Goal: Task Accomplishment & Management: Manage account settings

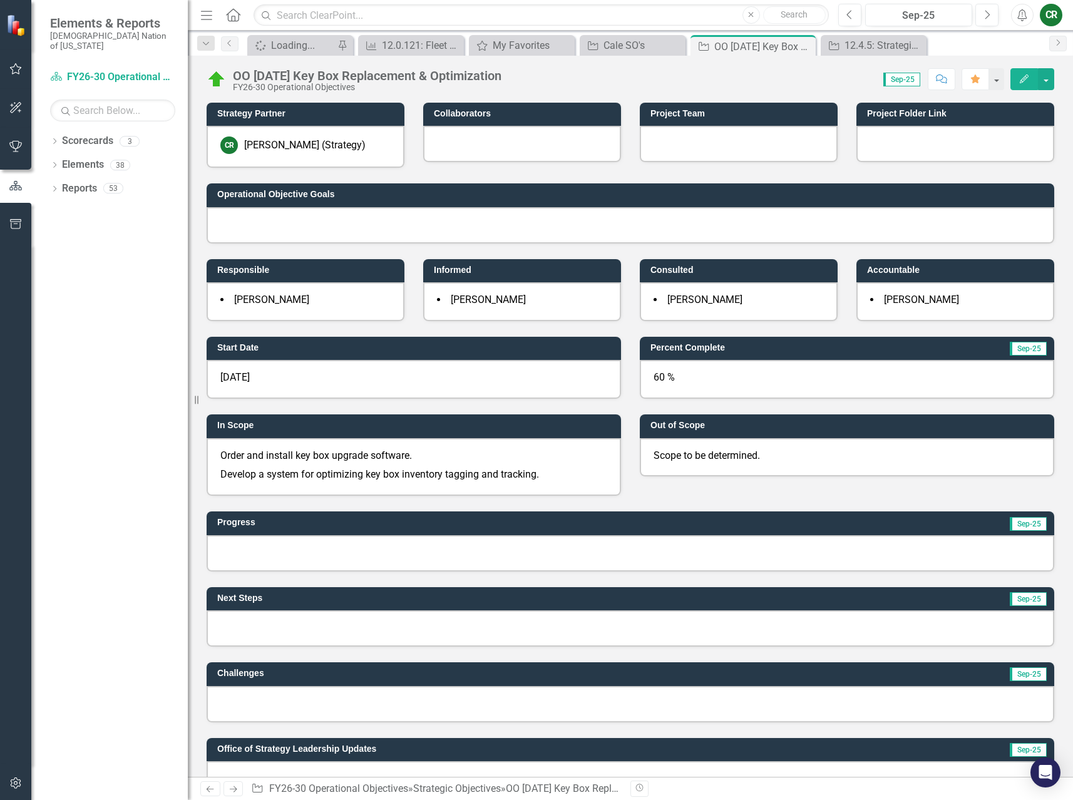
click at [303, 547] on div at bounding box center [631, 553] width 848 height 36
click at [304, 546] on div at bounding box center [631, 553] width 848 height 36
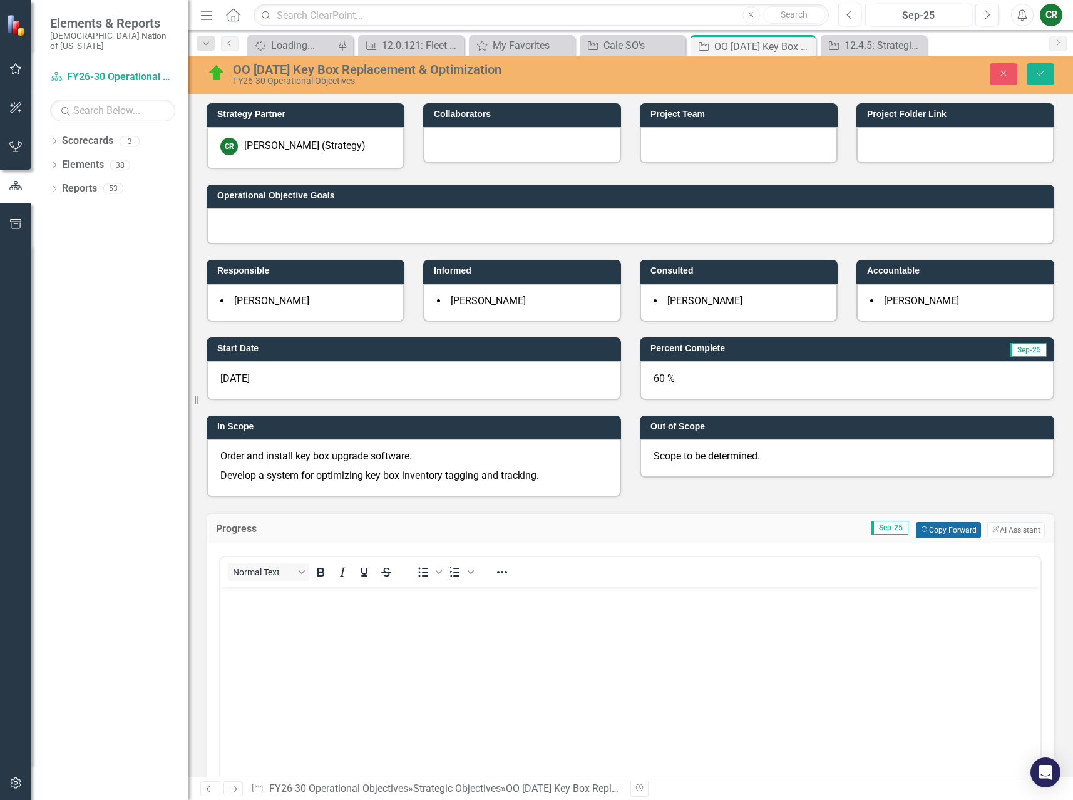
click at [921, 532] on button "Copy Forward Copy Forward" at bounding box center [948, 530] width 64 height 16
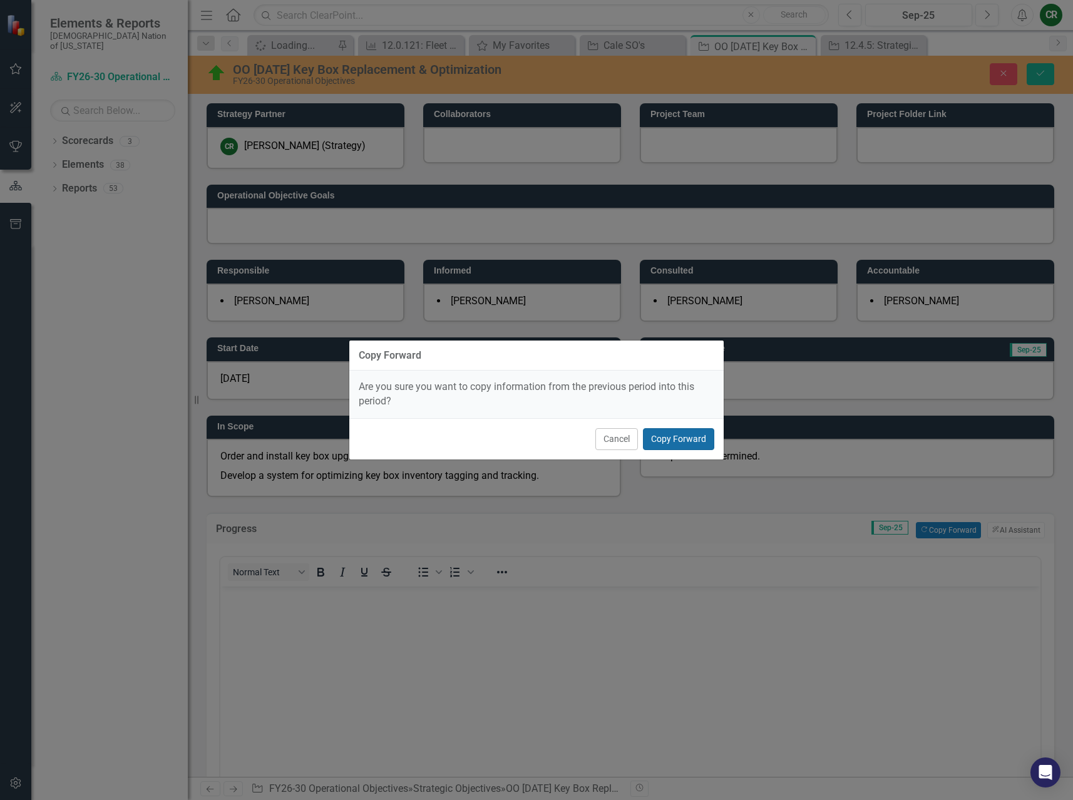
click at [700, 448] on button "Copy Forward" at bounding box center [678, 439] width 71 height 22
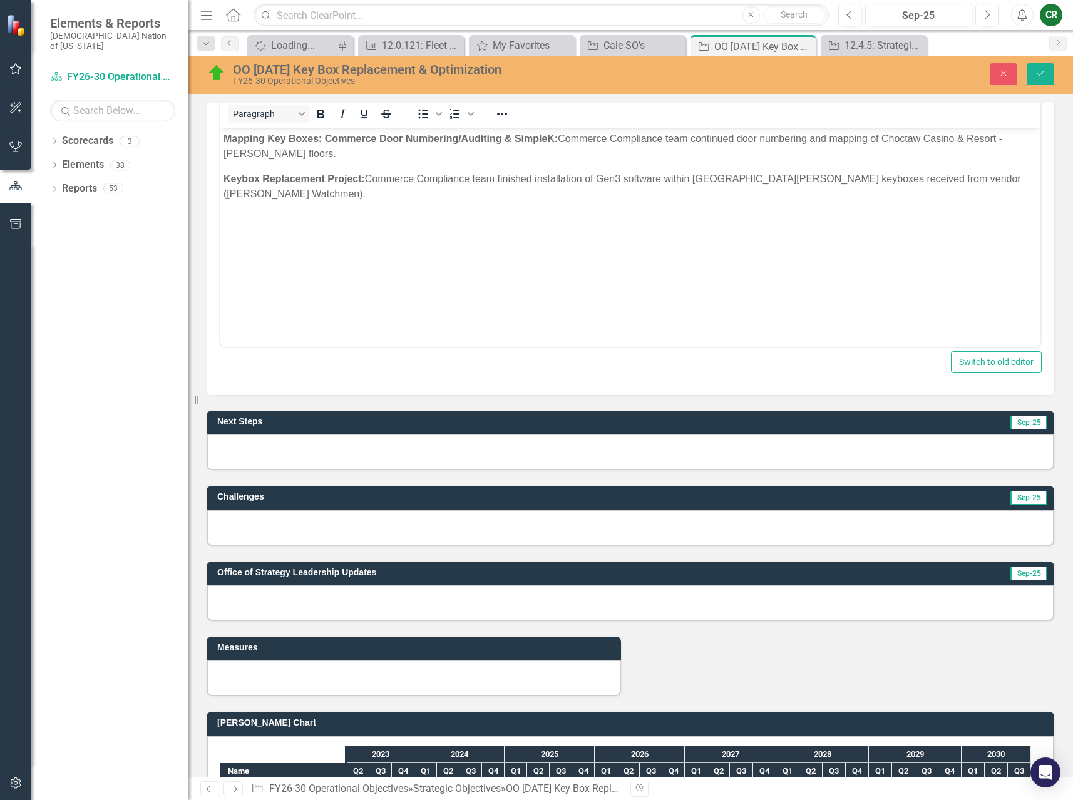
scroll to position [469, 0]
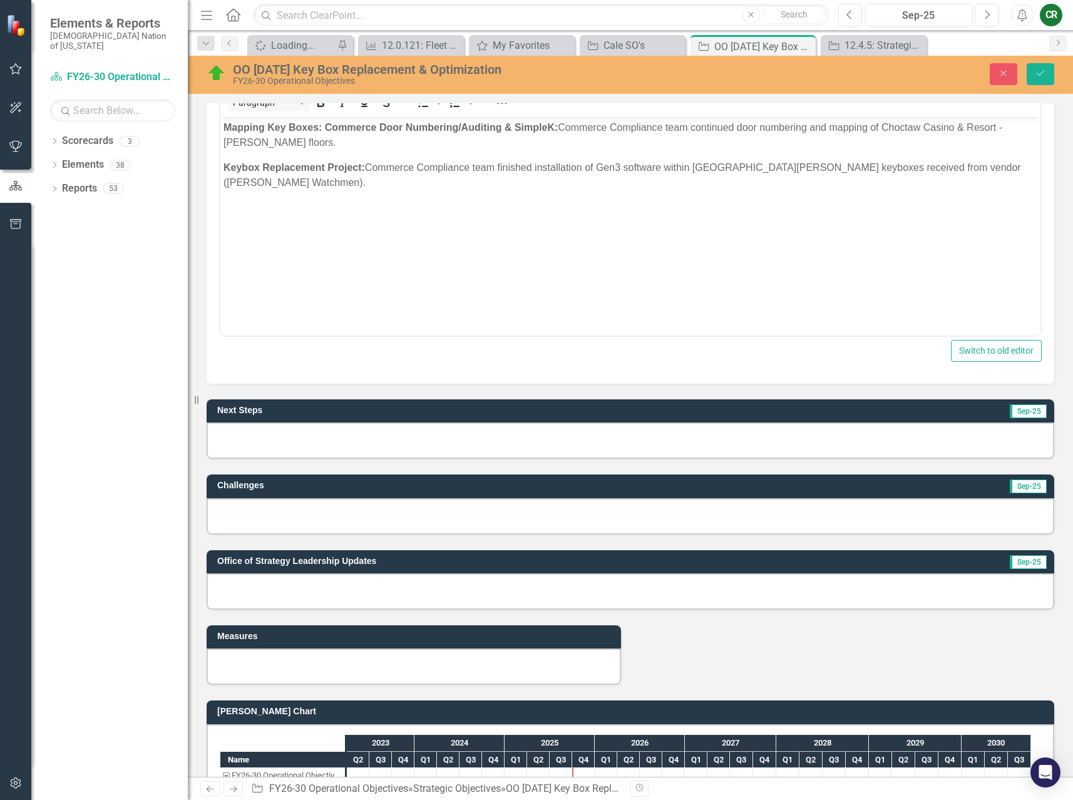
click at [678, 444] on div at bounding box center [631, 441] width 848 height 36
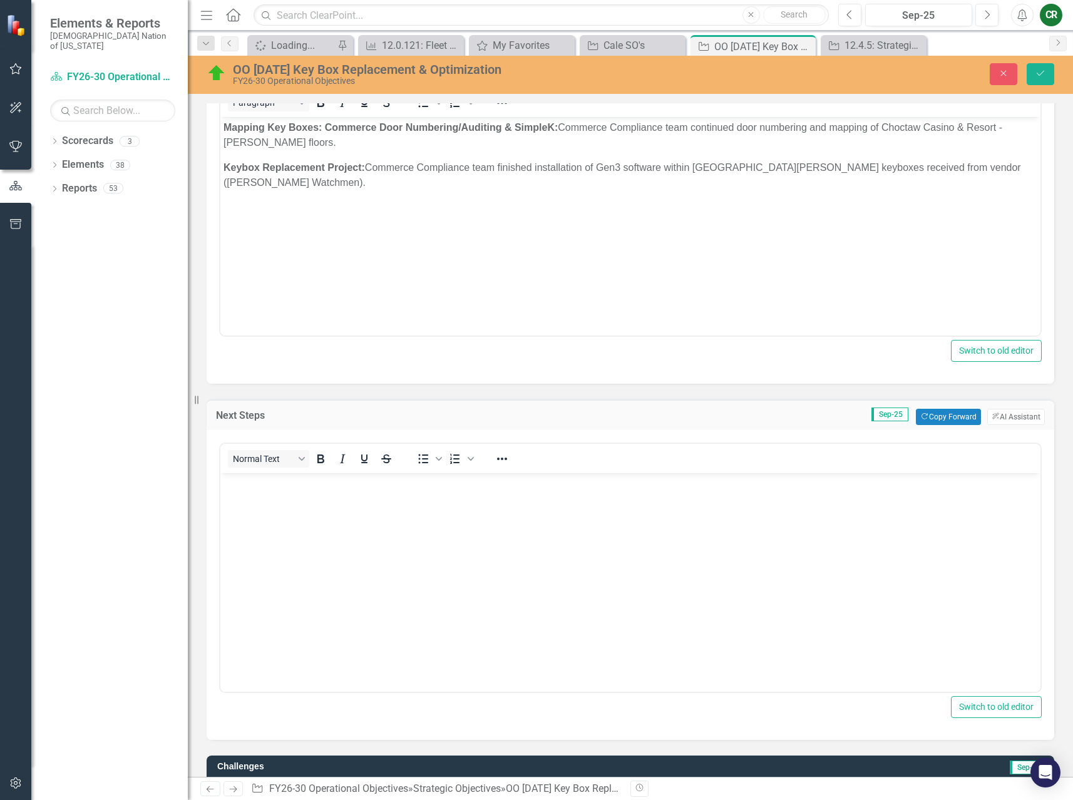
scroll to position [0, 0]
click at [935, 418] on button "Copy Forward Copy Forward" at bounding box center [948, 417] width 64 height 16
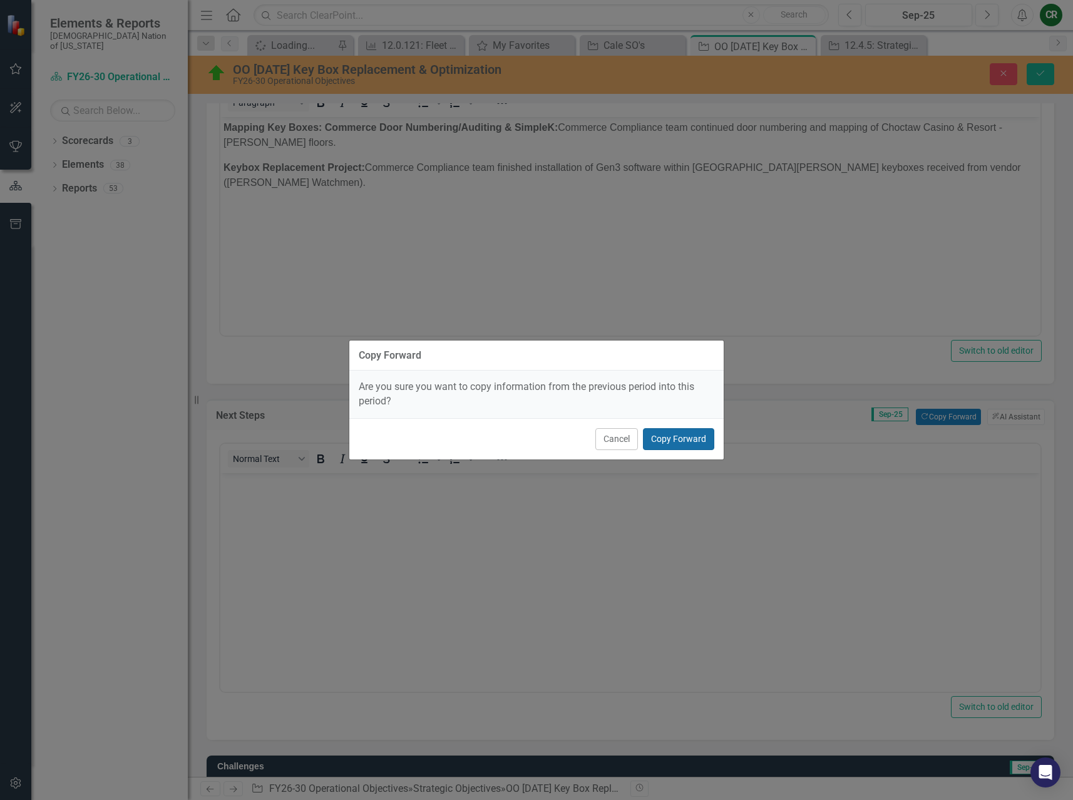
click at [685, 439] on button "Copy Forward" at bounding box center [678, 439] width 71 height 22
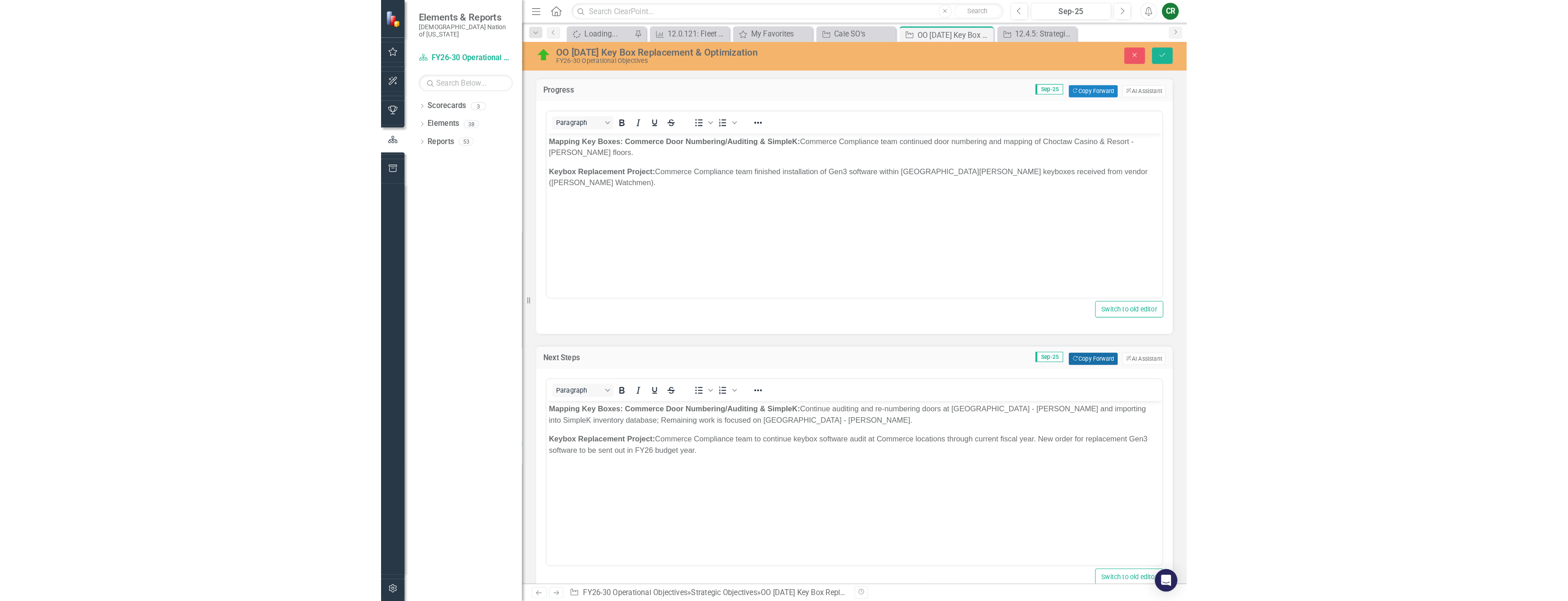
scroll to position [273, 0]
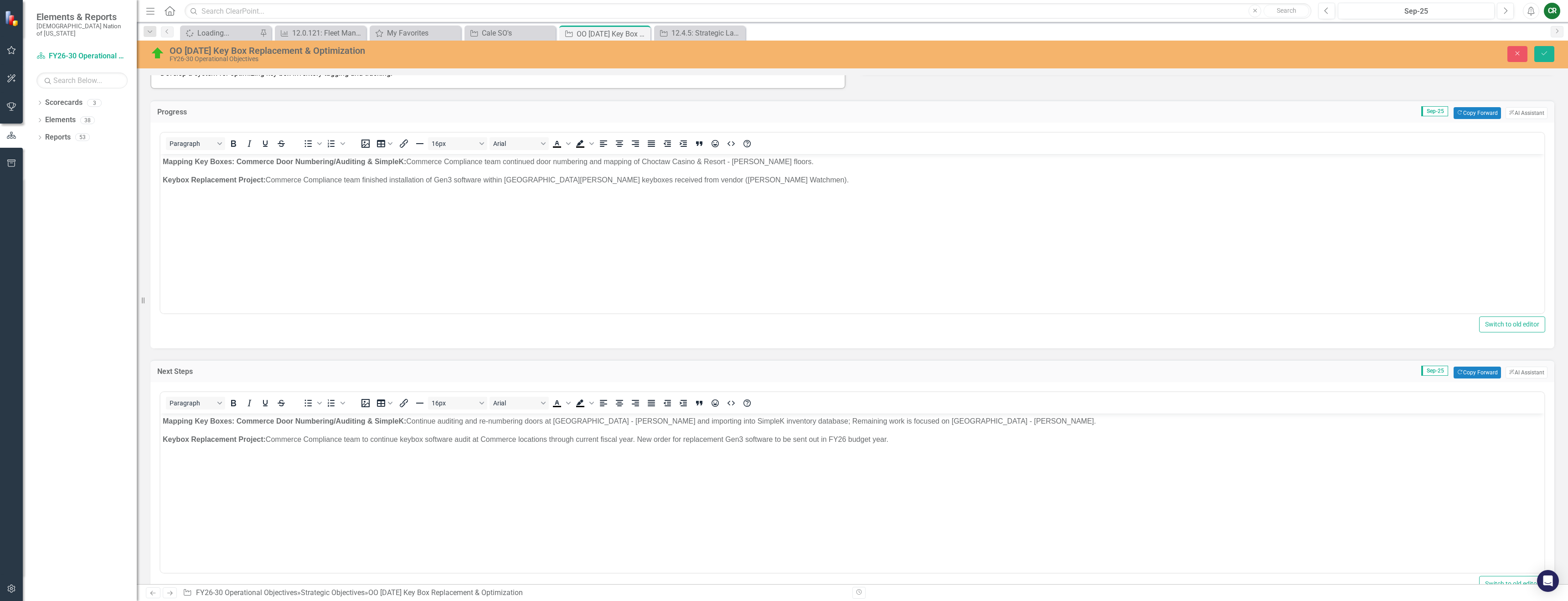
click at [781, 162] on p "Mapping Key Boxes: Commerce Door Numbering/Auditing & S impleK: Commerce Compli…" at bounding box center [852, 161] width 1379 height 11
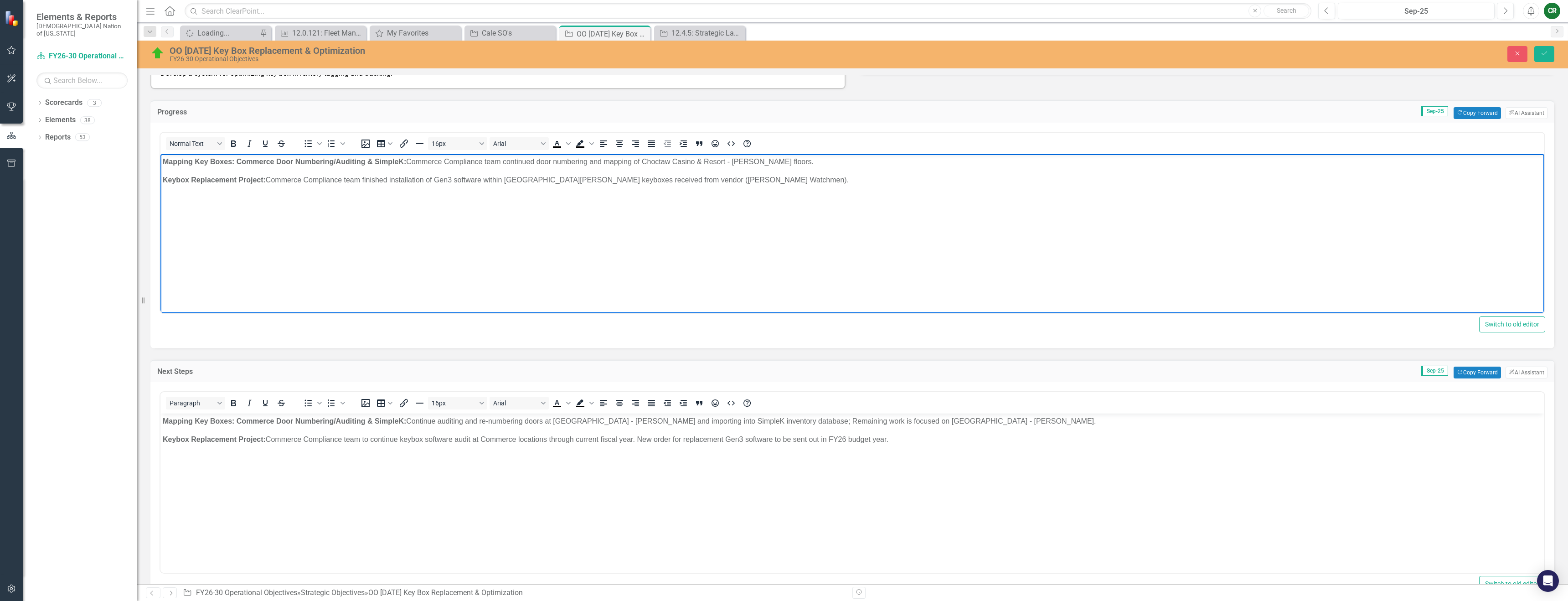
click at [781, 162] on p "Mapping Key Boxes: Commerce Door Numbering/Auditing & S impleK: Commerce Compli…" at bounding box center [852, 161] width 1379 height 11
drag, startPoint x: 536, startPoint y: 162, endPoint x: 515, endPoint y: 154, distance: 22.5
click at [509, 162] on p "Mapping Key Boxes: Commerce Door Numbering/Auditing & S impleK: Commerce Compli…" at bounding box center [852, 161] width 1379 height 11
drag, startPoint x: 781, startPoint y: 162, endPoint x: 677, endPoint y: 160, distance: 104.0
click at [648, 165] on p "Mapping Key Boxes: Commerce Door Numbering/Auditing & S impleK: Commerce Compli…" at bounding box center [852, 161] width 1379 height 11
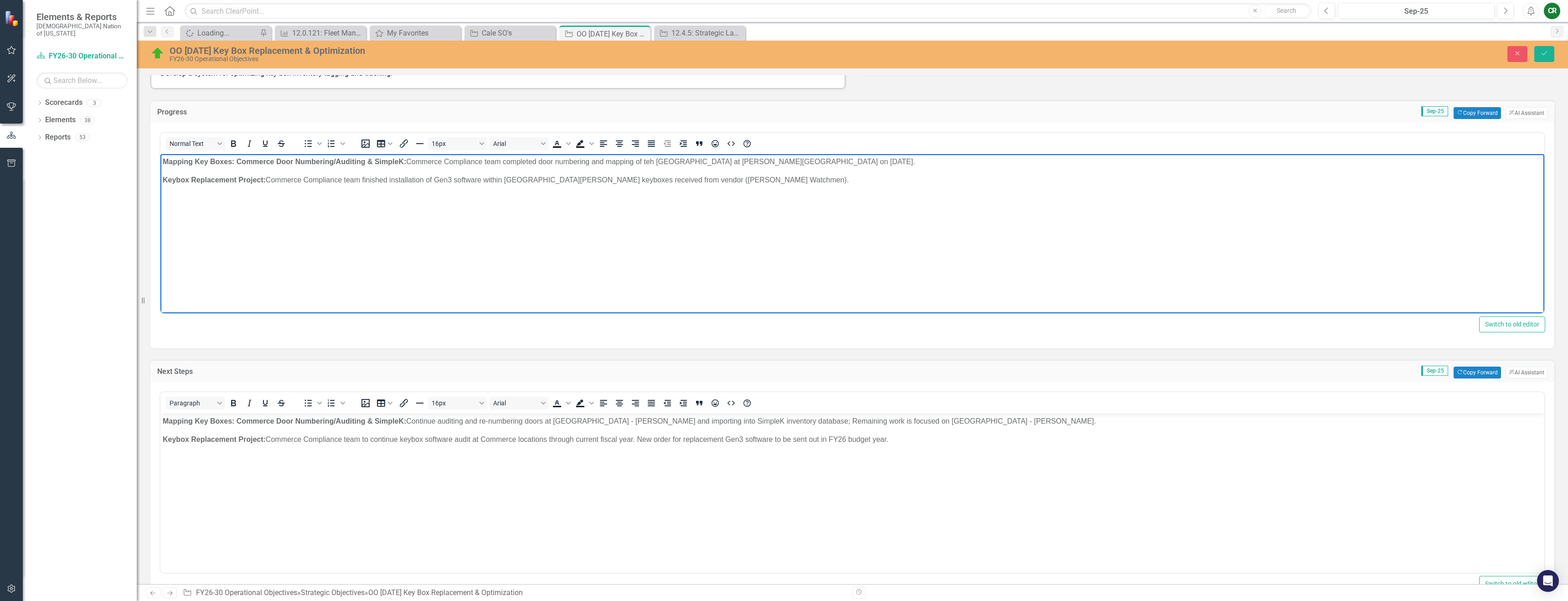
click at [654, 162] on p "Mapping Key Boxes: Commerce Door Numbering/Auditing & S impleK: Commerce Compli…" at bounding box center [852, 161] width 1379 height 11
click at [781, 162] on p "Mapping Key Boxes: Commerce Door Numbering/Auditing & S impleK: Commerce Compli…" at bounding box center [852, 161] width 1379 height 11
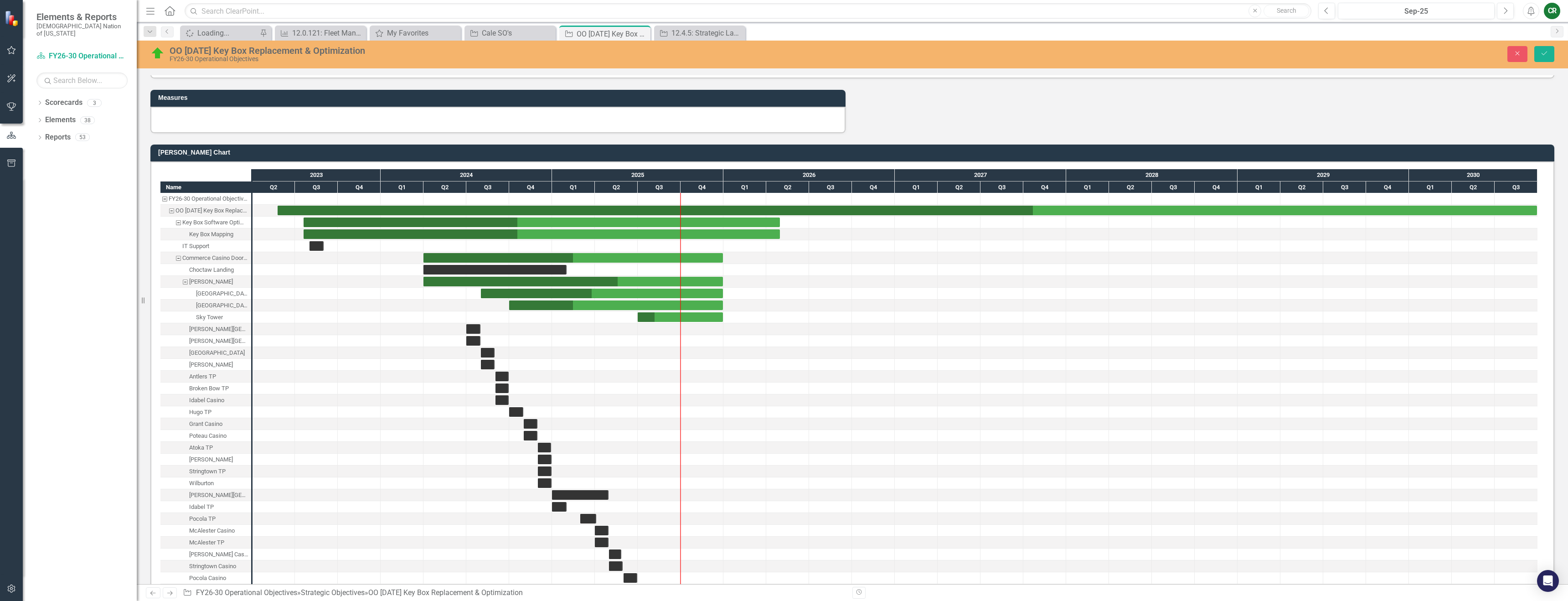
scroll to position [917, 0]
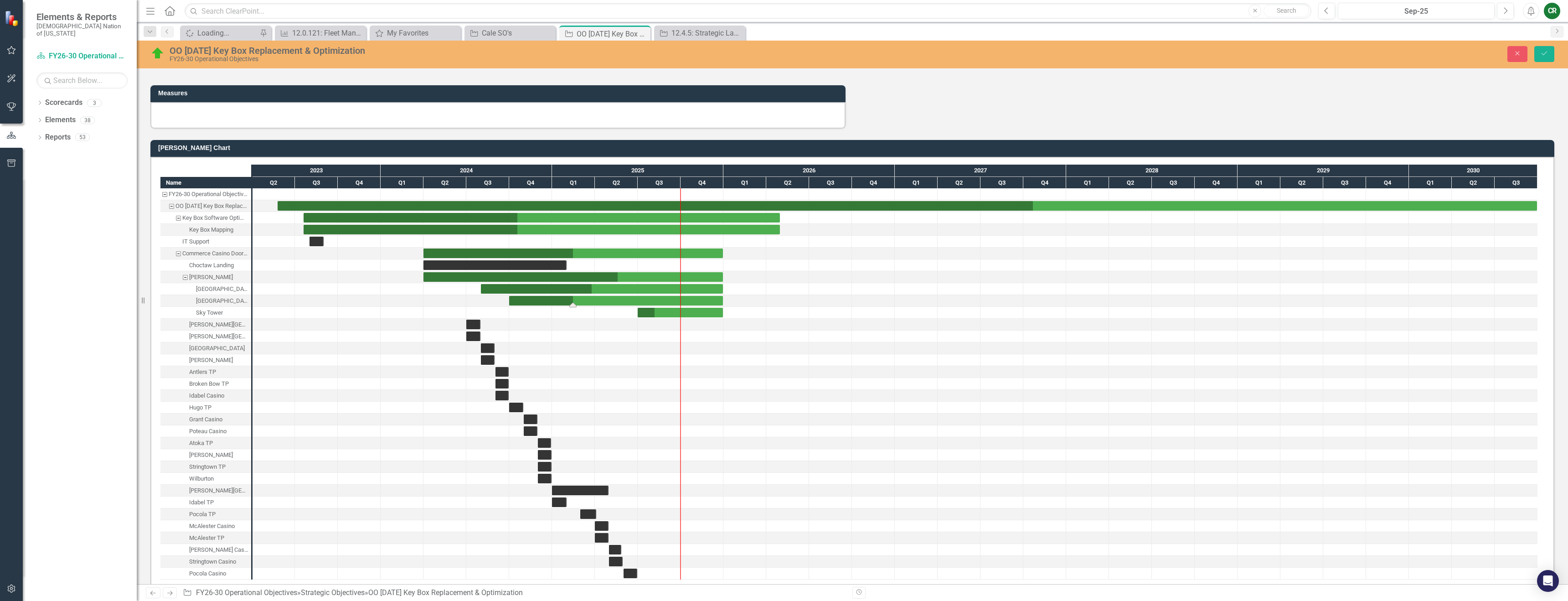
click at [633, 301] on div "Task: Start date: 2024-10-01 End date: 2025-12-31" at bounding box center [616, 300] width 214 height 9
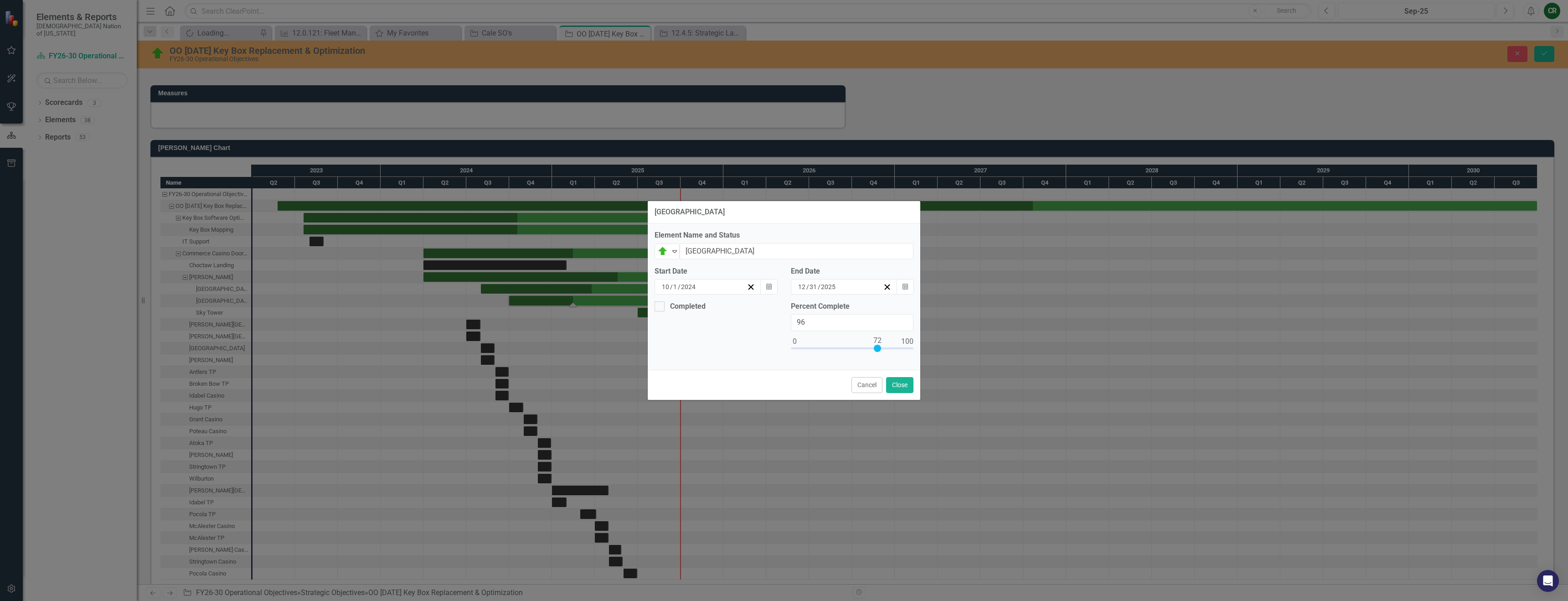
type input "100"
drag, startPoint x: 830, startPoint y: 348, endPoint x: 912, endPoint y: 344, distance: 82.1
click at [781, 346] on div "Grand Tower Element Name and Status On Target Expand [GEOGRAPHIC_DATA] Start Da…" at bounding box center [784, 300] width 1568 height 601
click at [781, 286] on icon "button" at bounding box center [905, 286] width 6 height 7
click at [781, 311] on button "‹" at bounding box center [795, 310] width 20 height 20
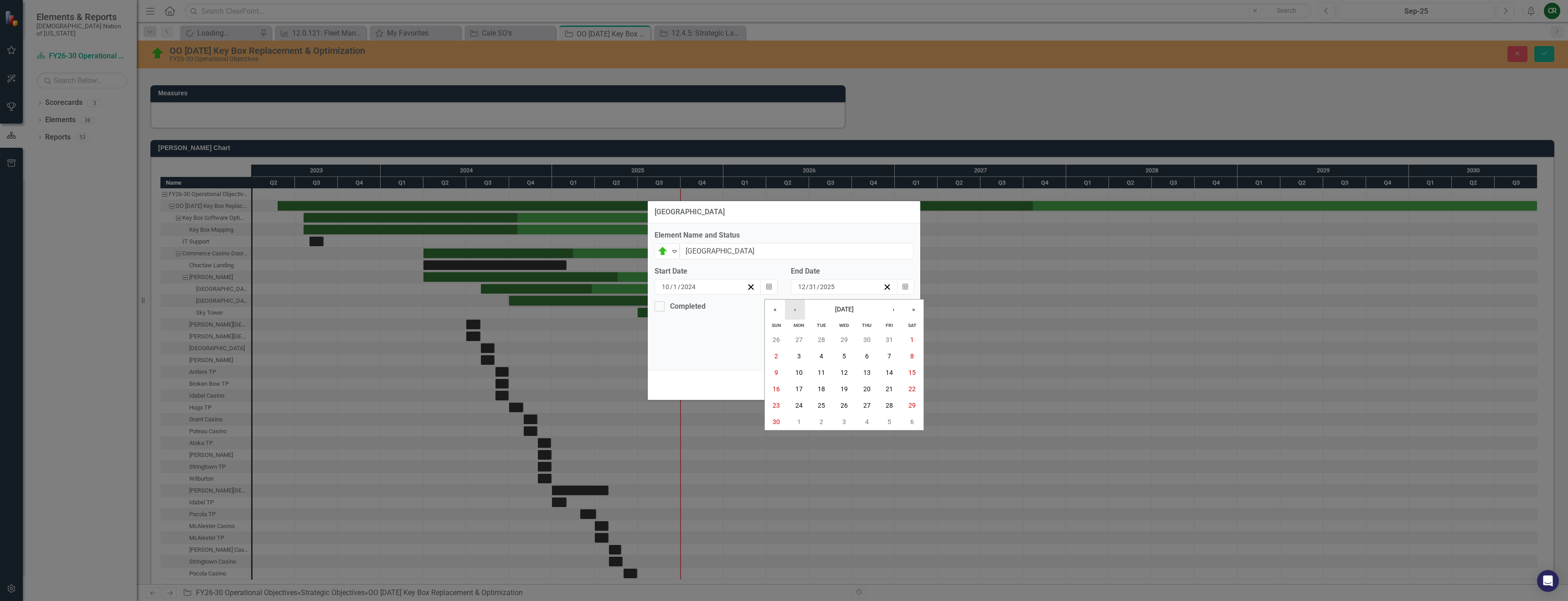
click at [781, 311] on button "‹" at bounding box center [795, 310] width 20 height 20
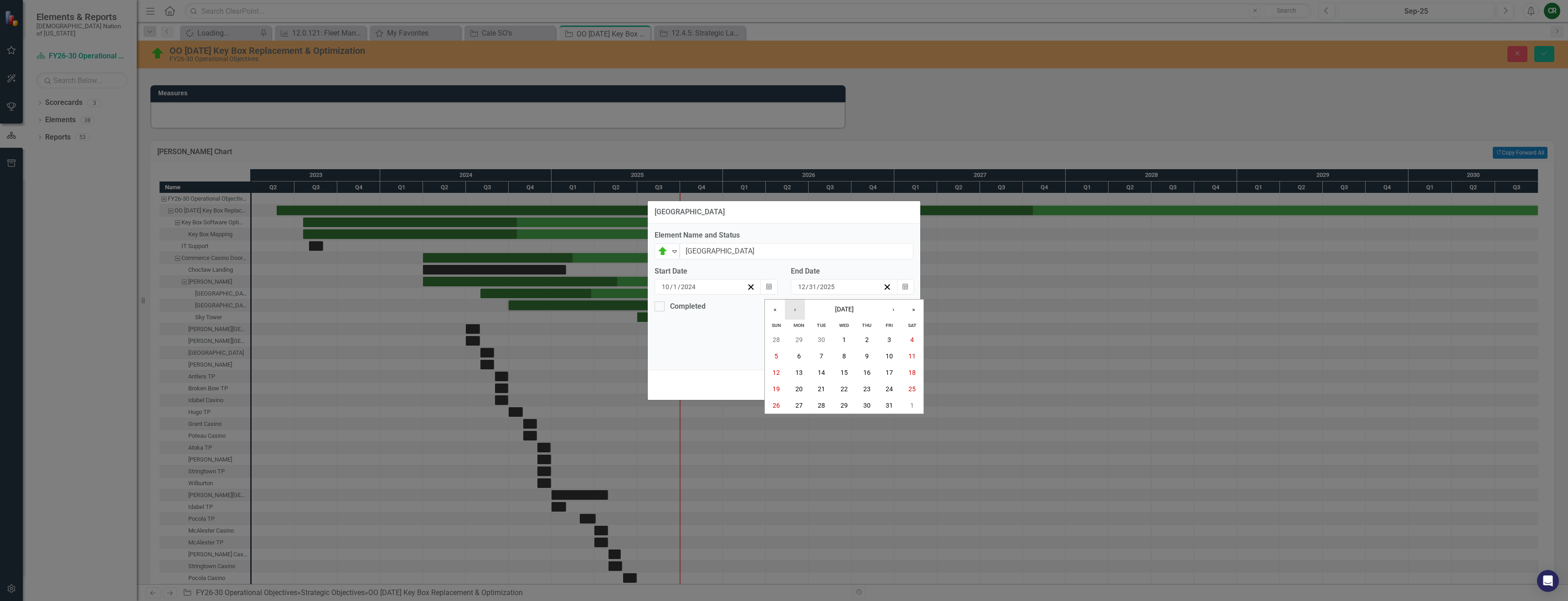
click at [781, 311] on button "‹" at bounding box center [795, 310] width 20 height 20
click at [781, 386] on abbr "23" at bounding box center [822, 389] width 7 height 7
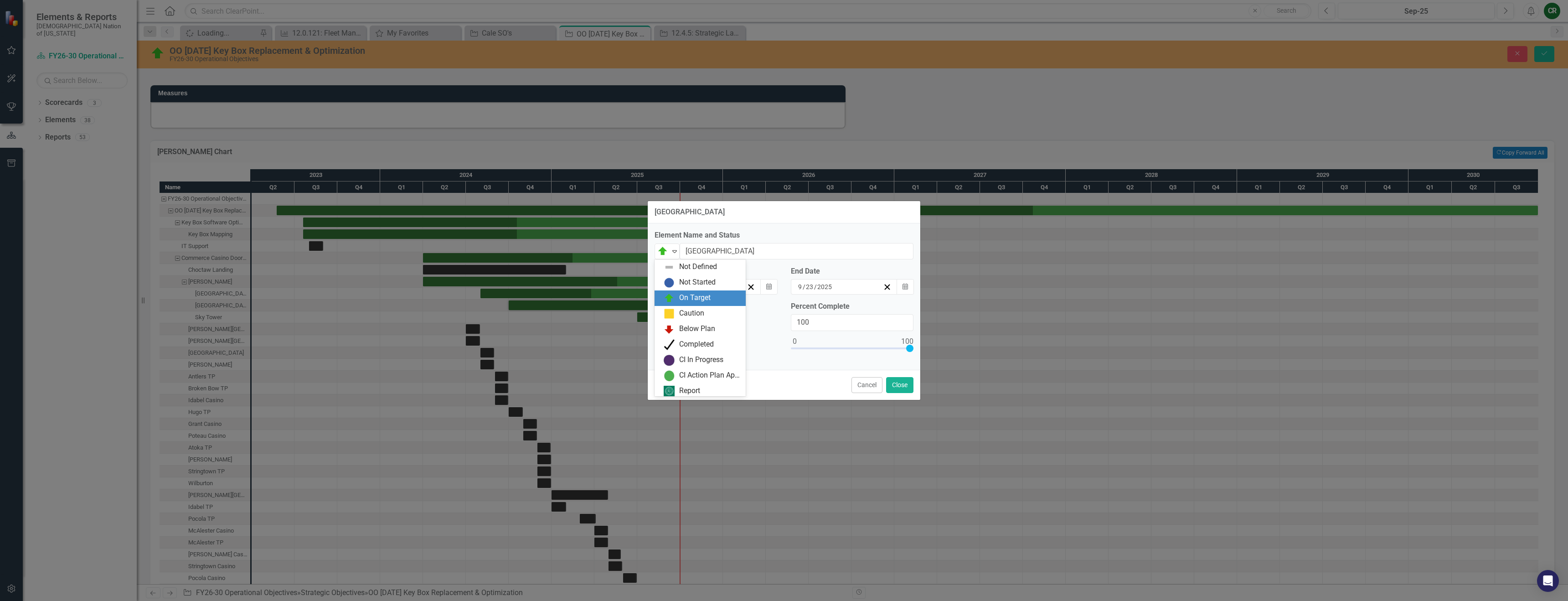
drag, startPoint x: 677, startPoint y: 251, endPoint x: 677, endPoint y: 266, distance: 15.0
click at [677, 252] on icon "Expand" at bounding box center [674, 251] width 9 height 7
click at [698, 339] on div "Completed" at bounding box center [697, 342] width 35 height 10
drag, startPoint x: 663, startPoint y: 308, endPoint x: 671, endPoint y: 317, distance: 12.0
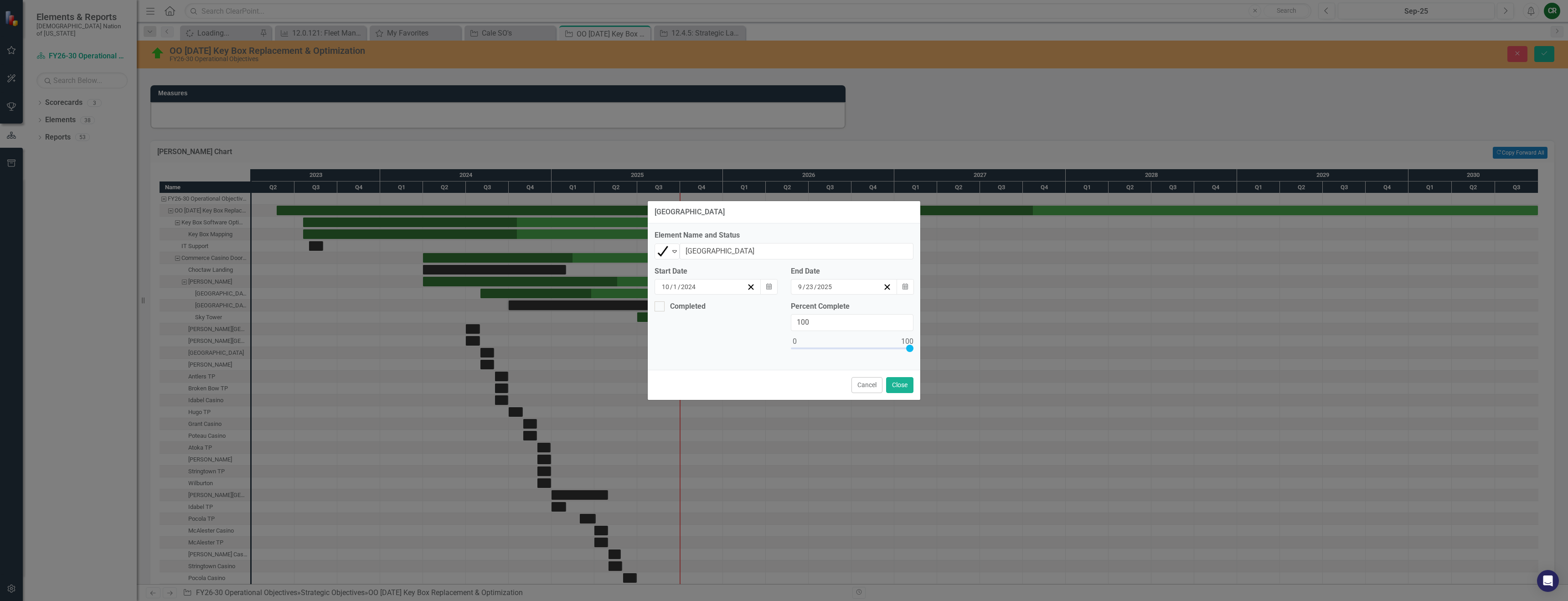
click at [663, 309] on div at bounding box center [660, 307] width 10 height 10
click at [661, 307] on input "Completed" at bounding box center [658, 305] width 6 height 6
checkbox input "true"
click at [695, 339] on input "2025" at bounding box center [689, 341] width 16 height 9
click at [768, 341] on icon "button" at bounding box center [769, 340] width 6 height 7
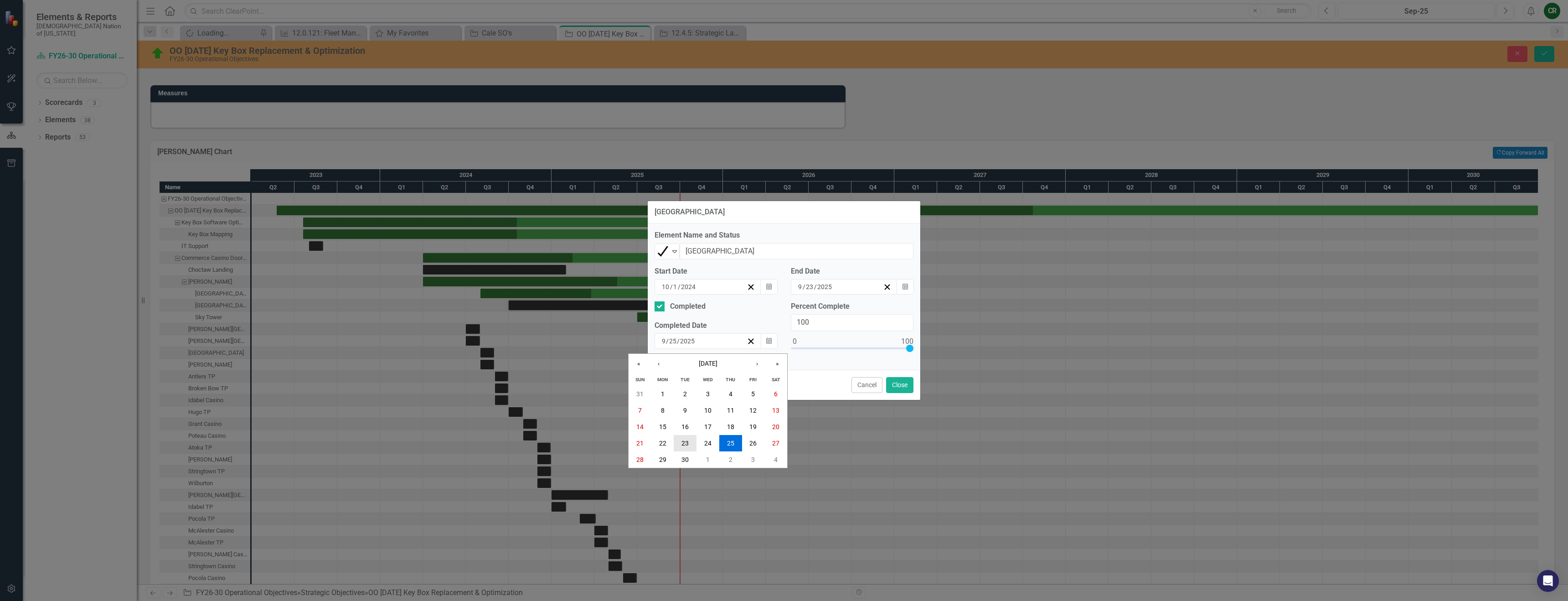
click at [680, 443] on button "23" at bounding box center [685, 443] width 23 height 17
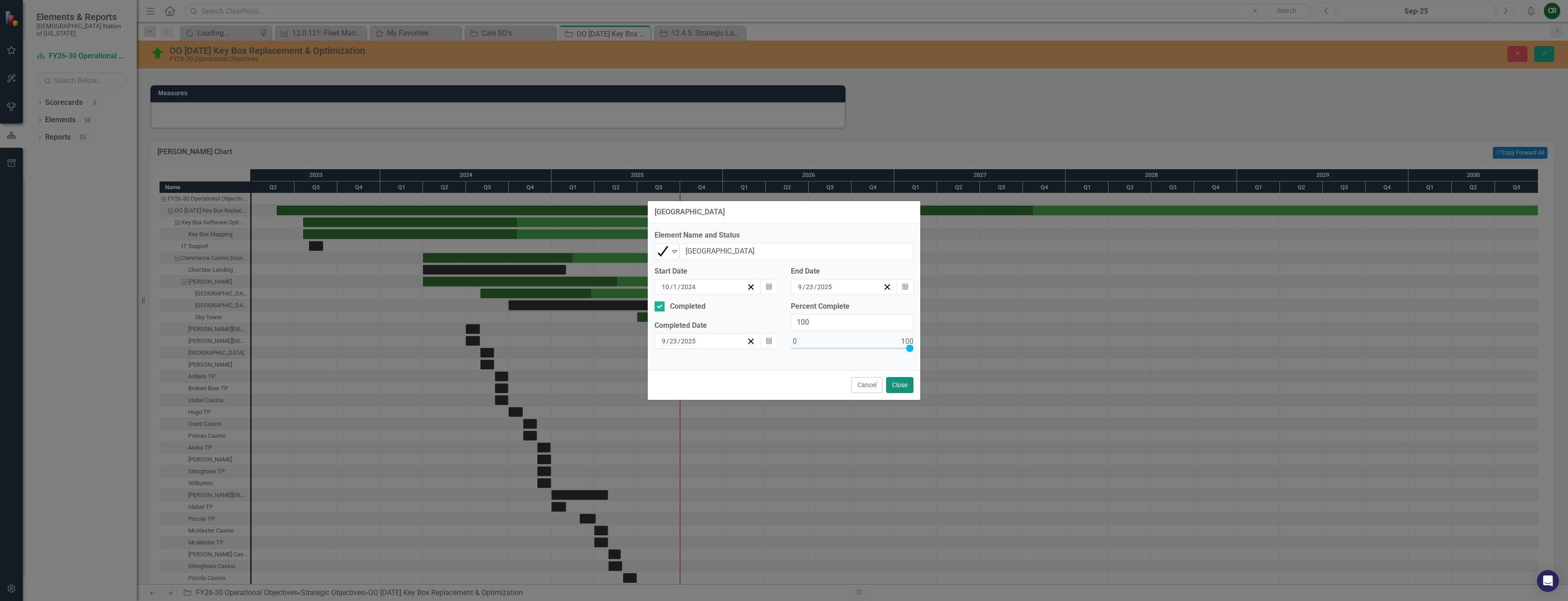
click at [781, 388] on button "Close" at bounding box center [900, 385] width 28 height 16
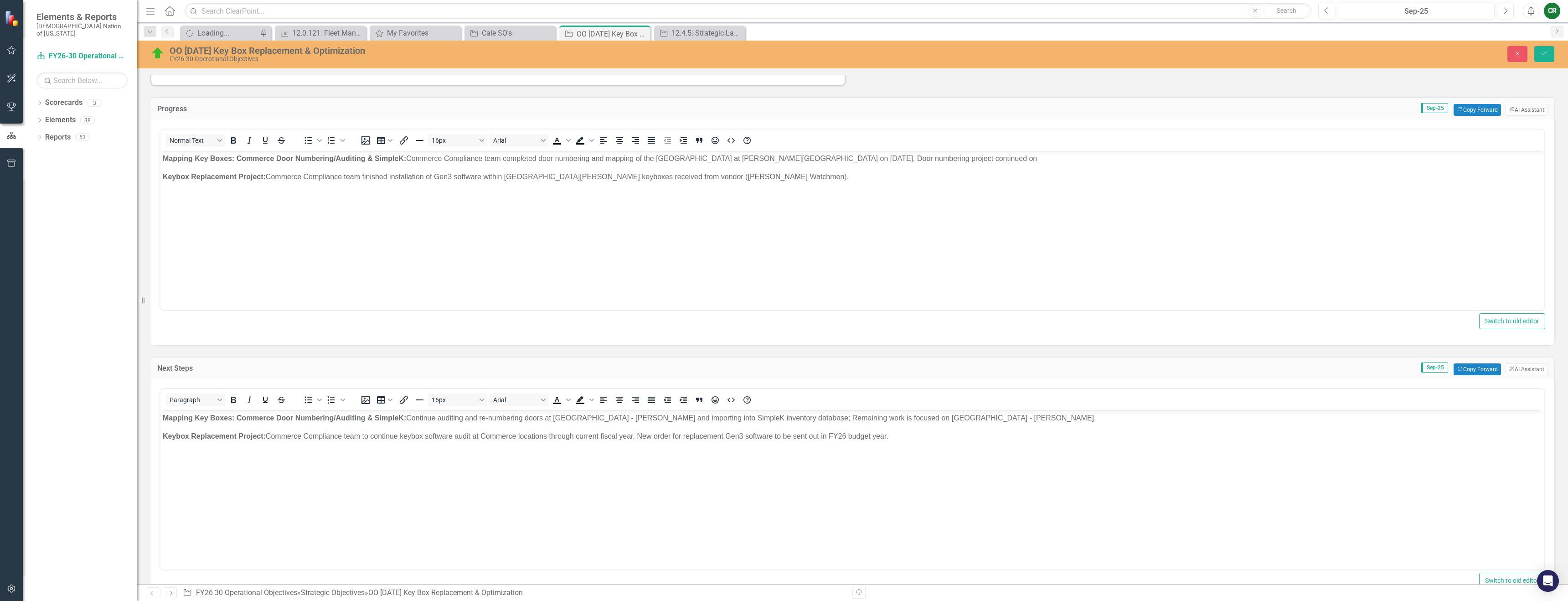
scroll to position [272, 0]
click at [781, 160] on p "Mapping Key Boxes: Commerce Door Numbering/Auditing & S impleK: Commerce Compli…" at bounding box center [852, 162] width 1379 height 11
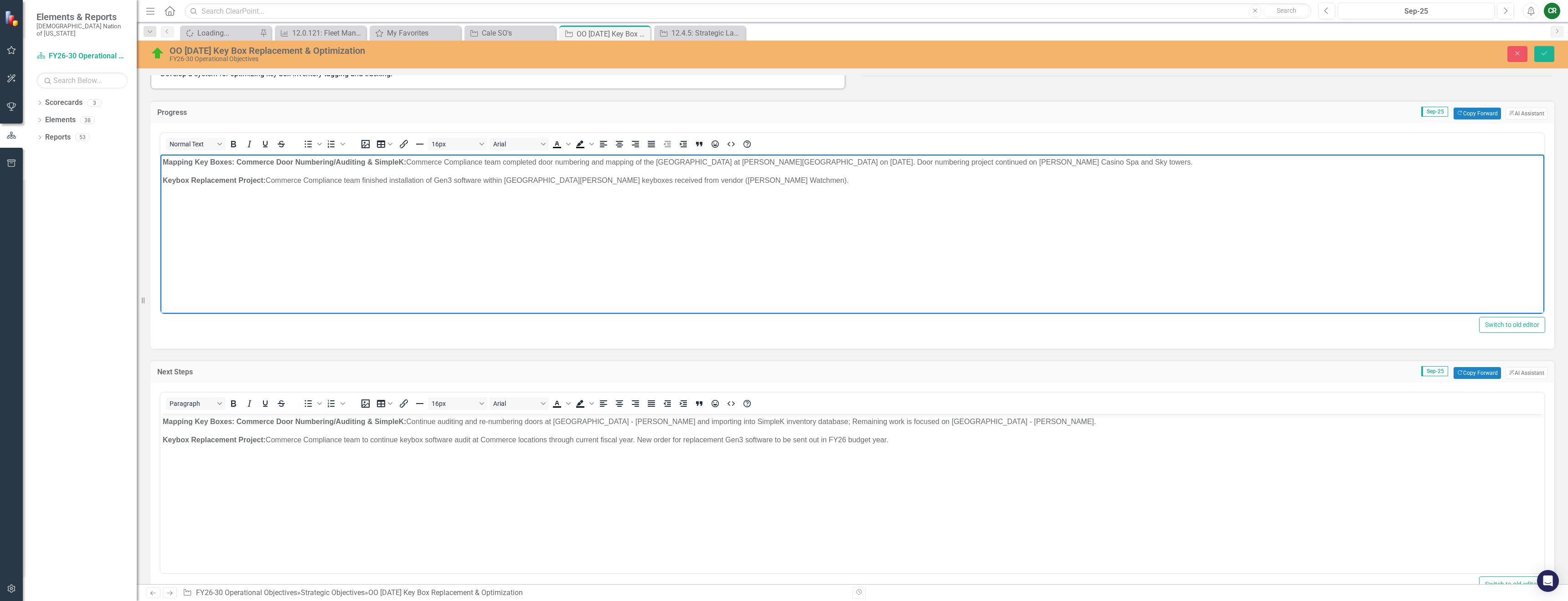
drag, startPoint x: 359, startPoint y: 186, endPoint x: 372, endPoint y: 184, distance: 13.2
click at [360, 186] on body "Mapping Key Boxes: Commerce Door Numbering/Auditing & S impleK: Commerce Compli…" at bounding box center [852, 223] width 1384 height 137
drag, startPoint x: 513, startPoint y: 178, endPoint x: 457, endPoint y: 184, distance: 56.3
click at [511, 178] on p "Keybox Replacement Project: Commerce Compliance team finished installation of G…" at bounding box center [852, 180] width 1379 height 11
drag, startPoint x: 363, startPoint y: 179, endPoint x: 370, endPoint y: 181, distance: 7.3
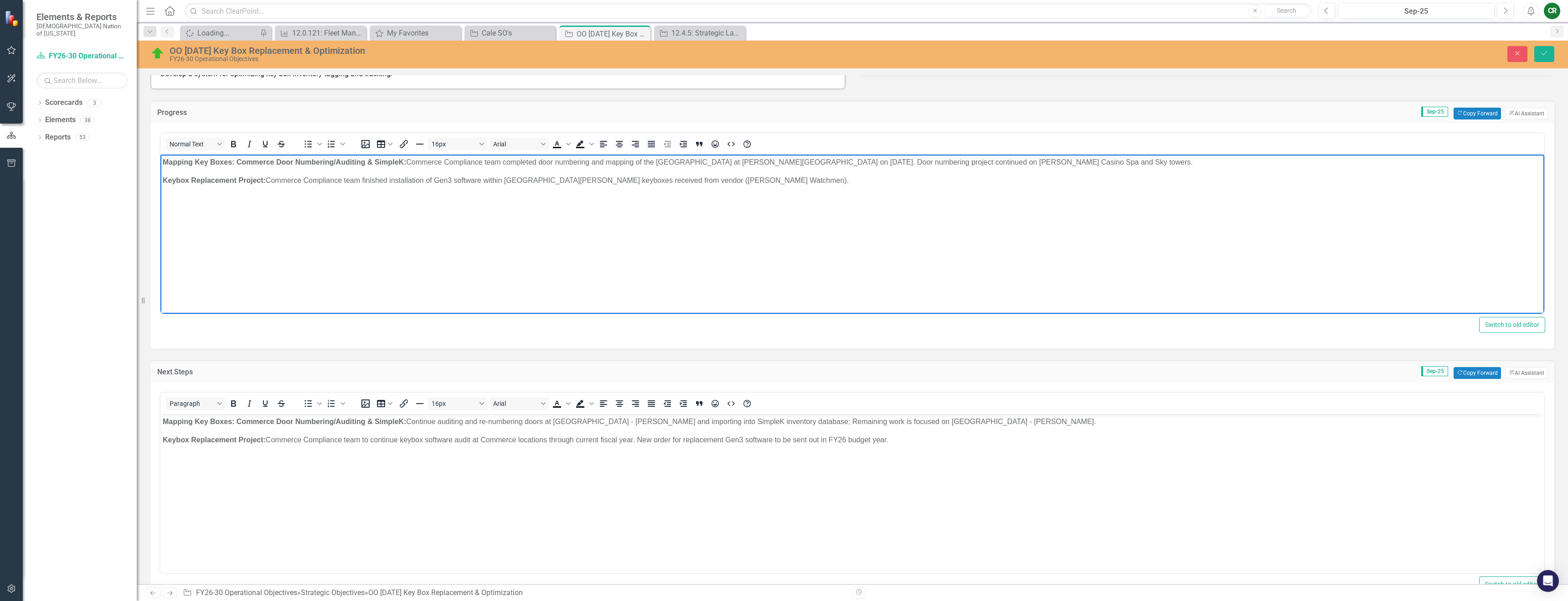
click at [363, 180] on p "Keybox Replacement Project: Commerce Compliance team finished installation of G…" at bounding box center [852, 180] width 1379 height 11
click at [533, 220] on body "Mapping Key Boxes: Commerce Door Numbering/Auditing & S impleK: Commerce Compli…" at bounding box center [852, 223] width 1384 height 137
drag, startPoint x: 421, startPoint y: 181, endPoint x: 396, endPoint y: 184, distance: 25.2
click at [395, 184] on p "Keybox Replacement Project: Commerce Compliance team budget to replace 10 addit…" at bounding box center [852, 180] width 1379 height 11
click at [470, 180] on p "Keybox Replacement Project: Commerce Compliance team budget to updgrade 10 addi…" at bounding box center [852, 180] width 1379 height 11
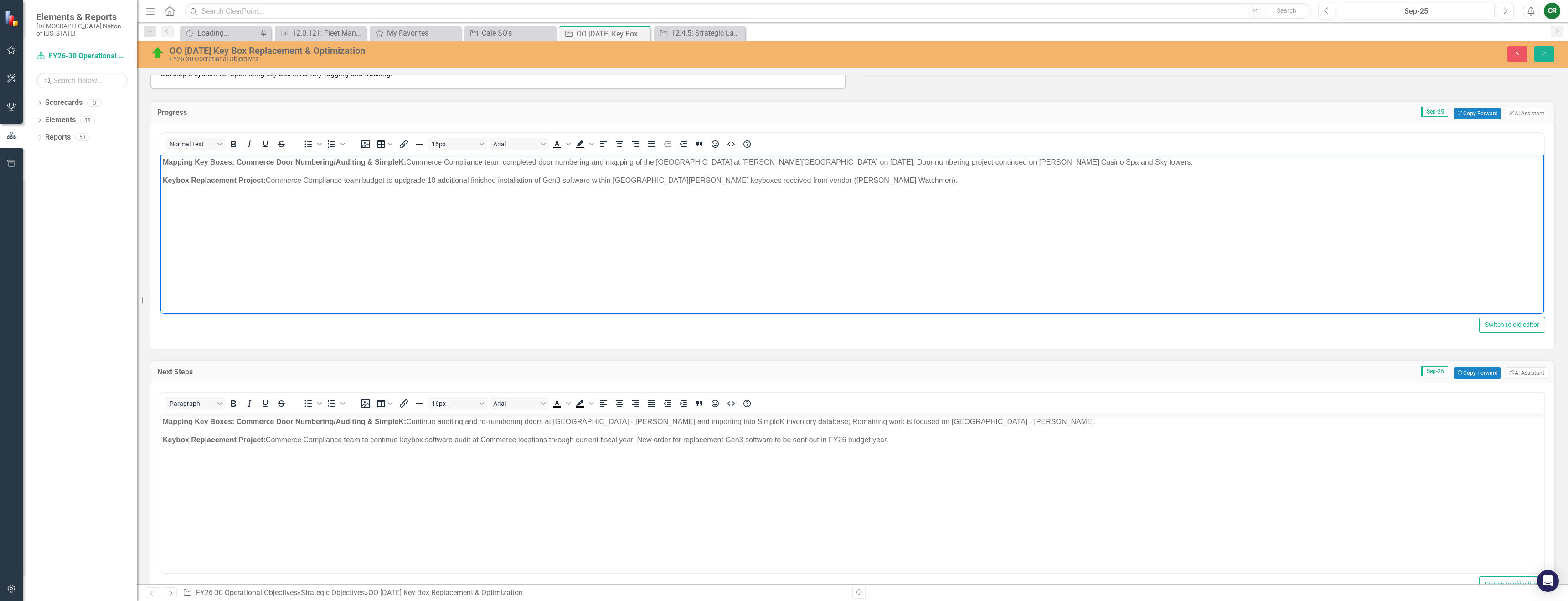
click at [474, 180] on p "Keybox Replacement Project: Commerce Compliance team budget to updgrade 10 addi…" at bounding box center [852, 180] width 1379 height 11
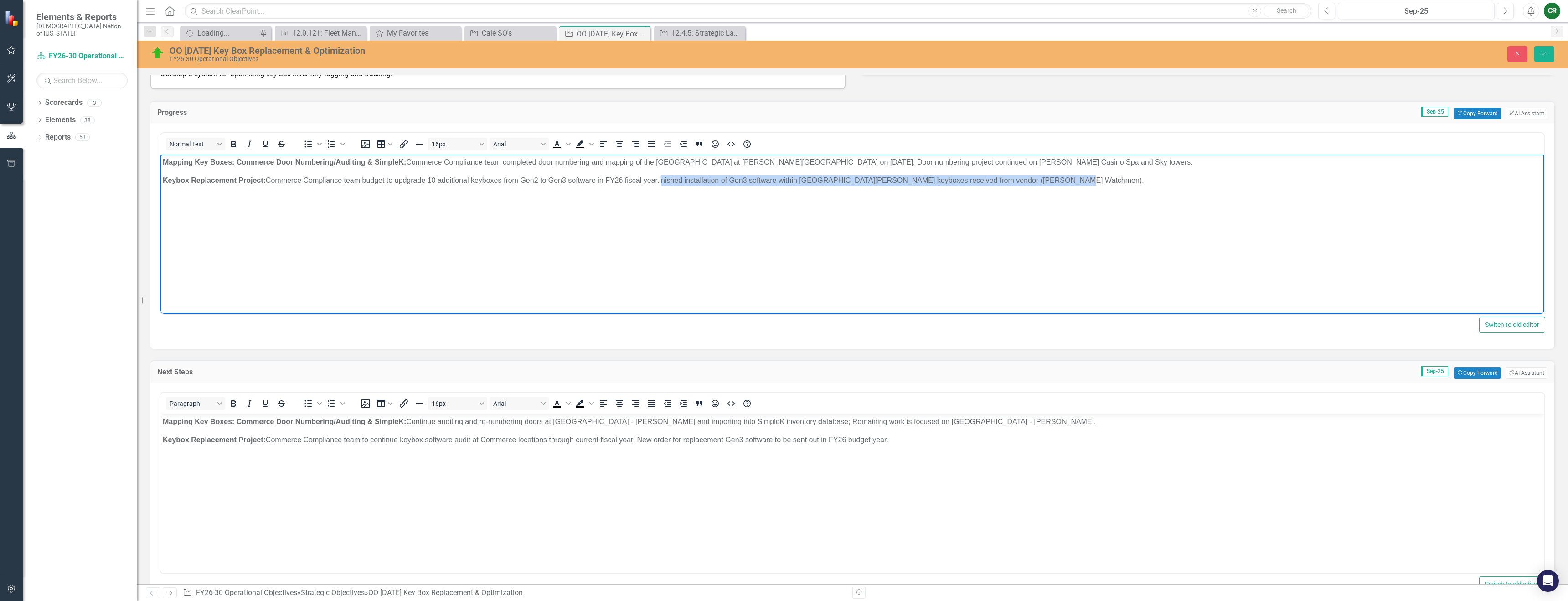
drag, startPoint x: 1056, startPoint y: 179, endPoint x: 662, endPoint y: 177, distance: 394.0
click at [661, 177] on p "Keybox Replacement Project: Commerce Compliance team budget to updgrade 10 addi…" at bounding box center [852, 180] width 1379 height 11
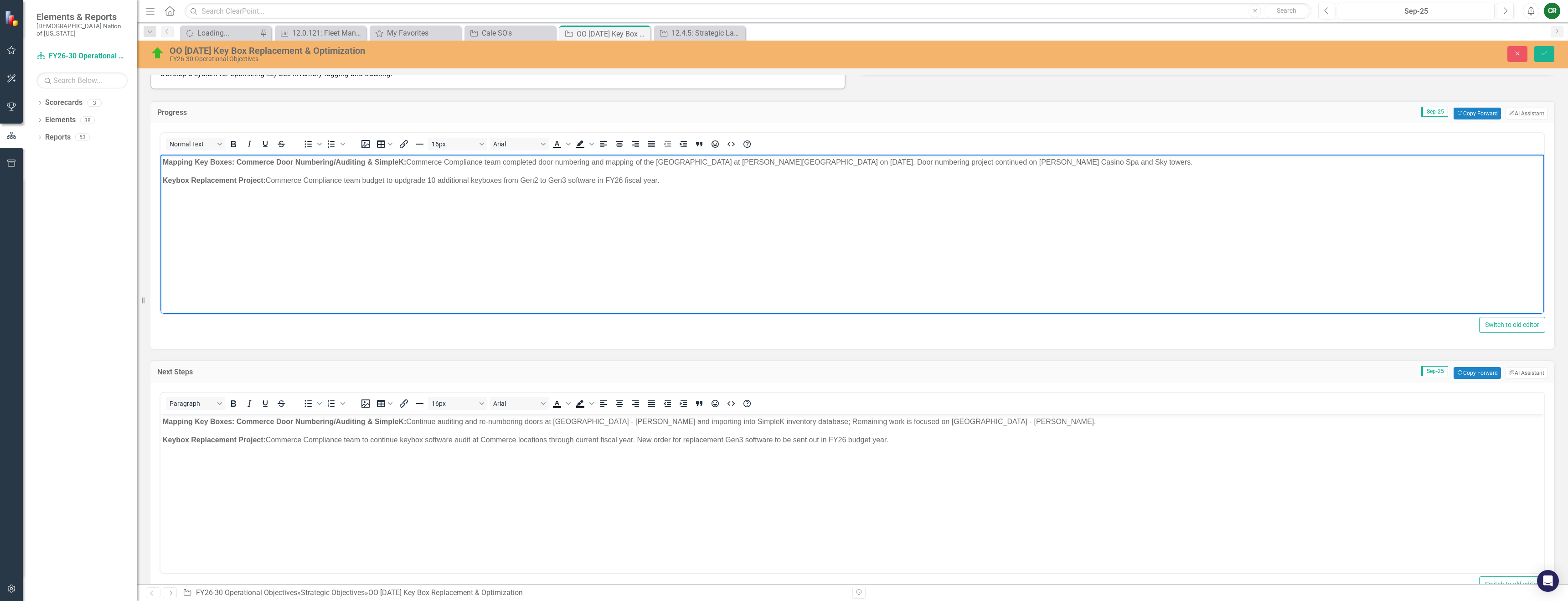
click at [411, 180] on p "Keybox Replacement Project: Commerce Compliance team budget to updgrade 10 addi…" at bounding box center [852, 180] width 1379 height 11
click at [387, 180] on p "Keybox Replacement Project: Commerce Compliance team budget to upgrade 10 addit…" at bounding box center [852, 180] width 1379 height 11
drag, startPoint x: 656, startPoint y: 180, endPoint x: 677, endPoint y: 173, distance: 22.1
click at [658, 180] on p "Keybox Replacement Project: Commerce Compliance team budget to upgrade 10 addit…" at bounding box center [852, 180] width 1379 height 11
click at [648, 198] on body "Mapping Key Boxes: Commerce Door Numbering/Auditing & S impleK: Commerce Compli…" at bounding box center [852, 223] width 1384 height 137
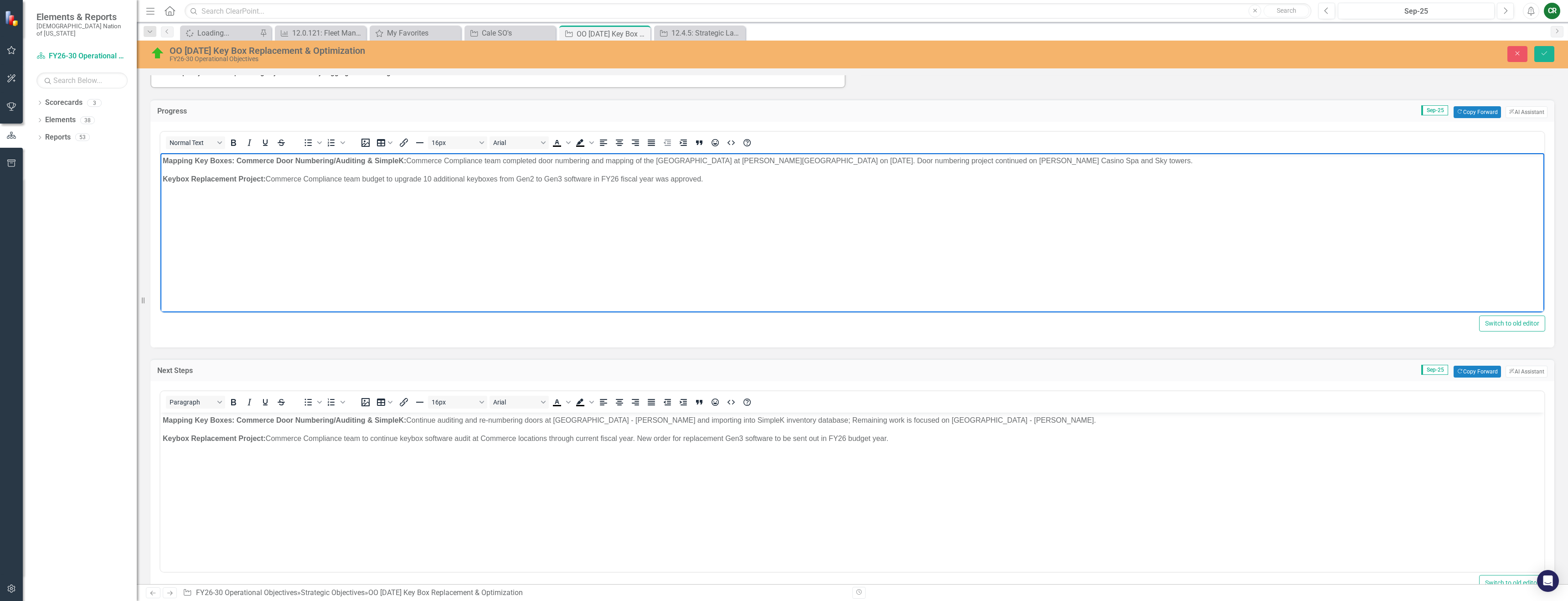
scroll to position [275, 0]
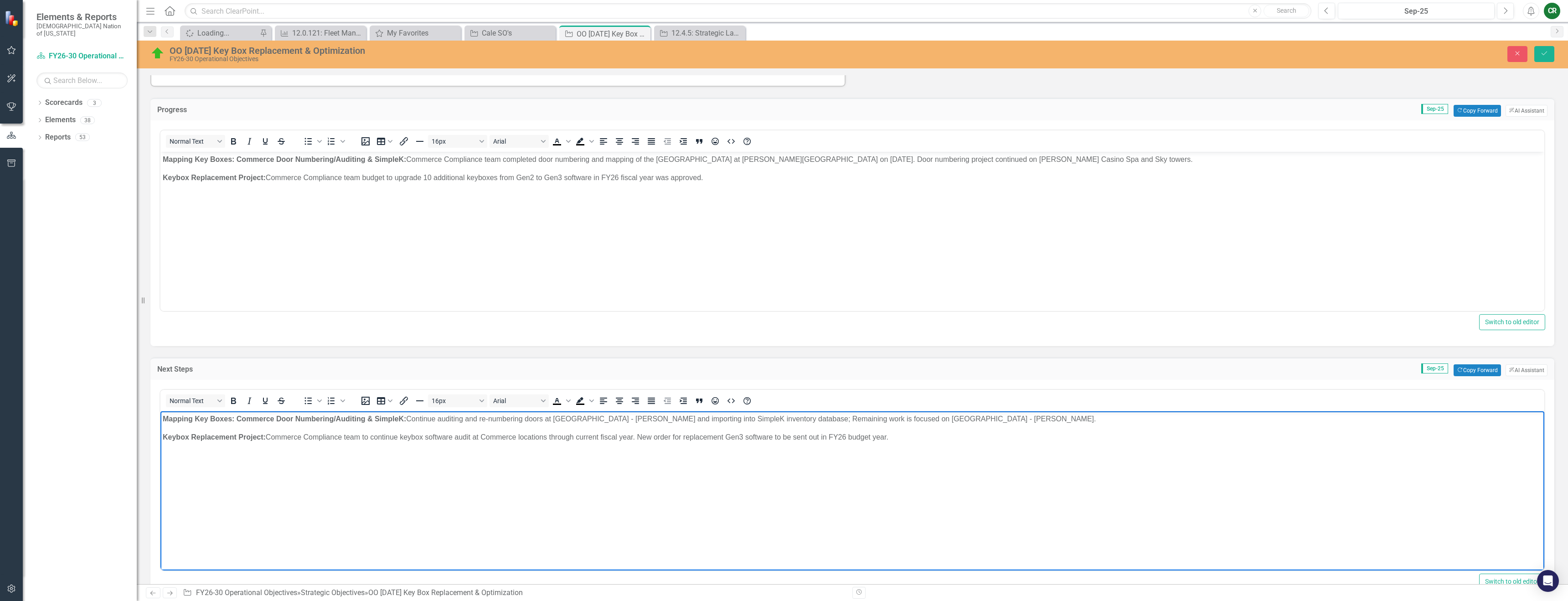
drag, startPoint x: 889, startPoint y: 437, endPoint x: 858, endPoint y: 435, distance: 31.1
click at [781, 437] on p "Keybox Replacement Project: Commerce Compliance team to continue keybox softwar…" at bounding box center [852, 436] width 1379 height 11
click at [637, 439] on p "Keybox Replacement Project: Commerce Compliance team to continue keybox softwar…" at bounding box center [852, 436] width 1379 height 11
click at [656, 450] on body "Mapping Key Boxes: Commerce Door Numbering/Auditing & S impleK: Continue auditi…" at bounding box center [852, 479] width 1384 height 137
drag, startPoint x: 475, startPoint y: 436, endPoint x: 495, endPoint y: 436, distance: 20.0
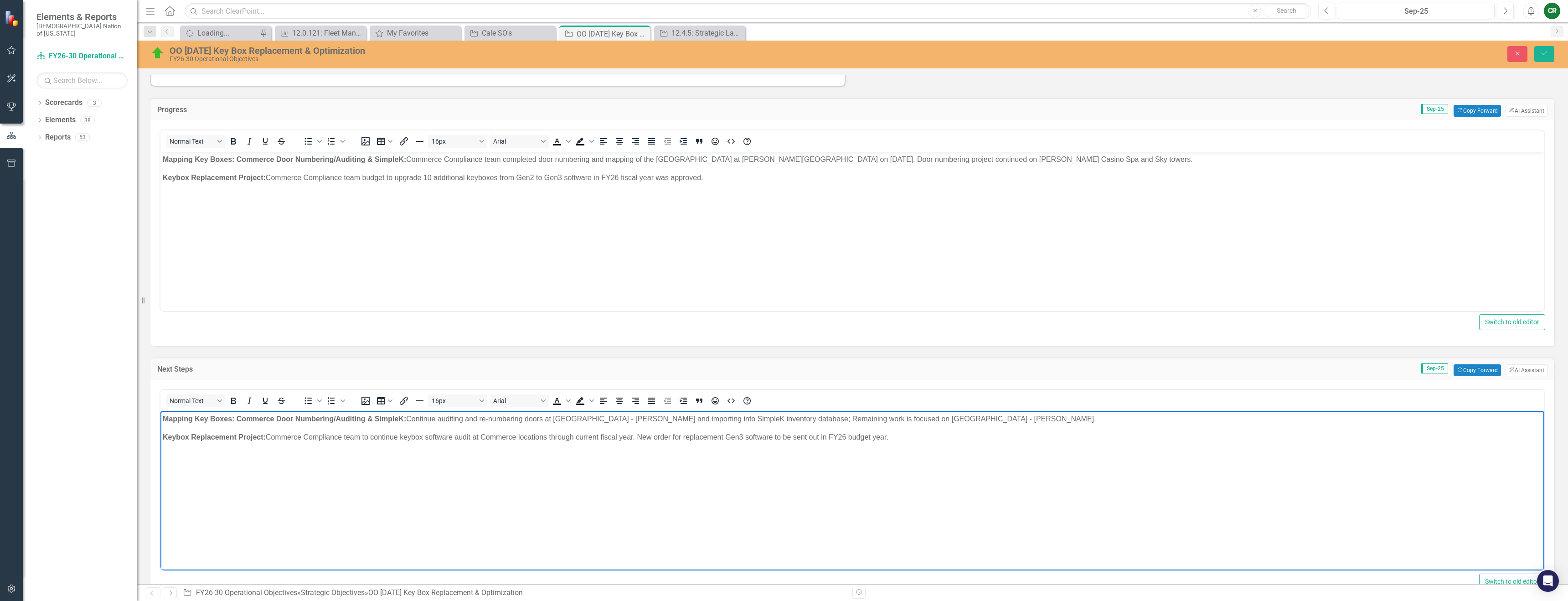
click at [475, 436] on p "Keybox Replacement Project: Commerce Compliance team to continue keybox softwar…" at bounding box center [852, 436] width 1379 height 11
drag, startPoint x: 987, startPoint y: 437, endPoint x: 746, endPoint y: 439, distance: 241.0
click at [746, 439] on p "Keybox Replacement Project: Commerce Compliance team to continue keybox softwar…" at bounding box center [852, 436] width 1379 height 11
click at [781, 490] on body "Mapping Key Boxes: Commerce Door Numbering/Auditing & S impleK: Continue auditi…" at bounding box center [852, 479] width 1384 height 137
click at [781, 58] on button "Save" at bounding box center [1545, 54] width 20 height 16
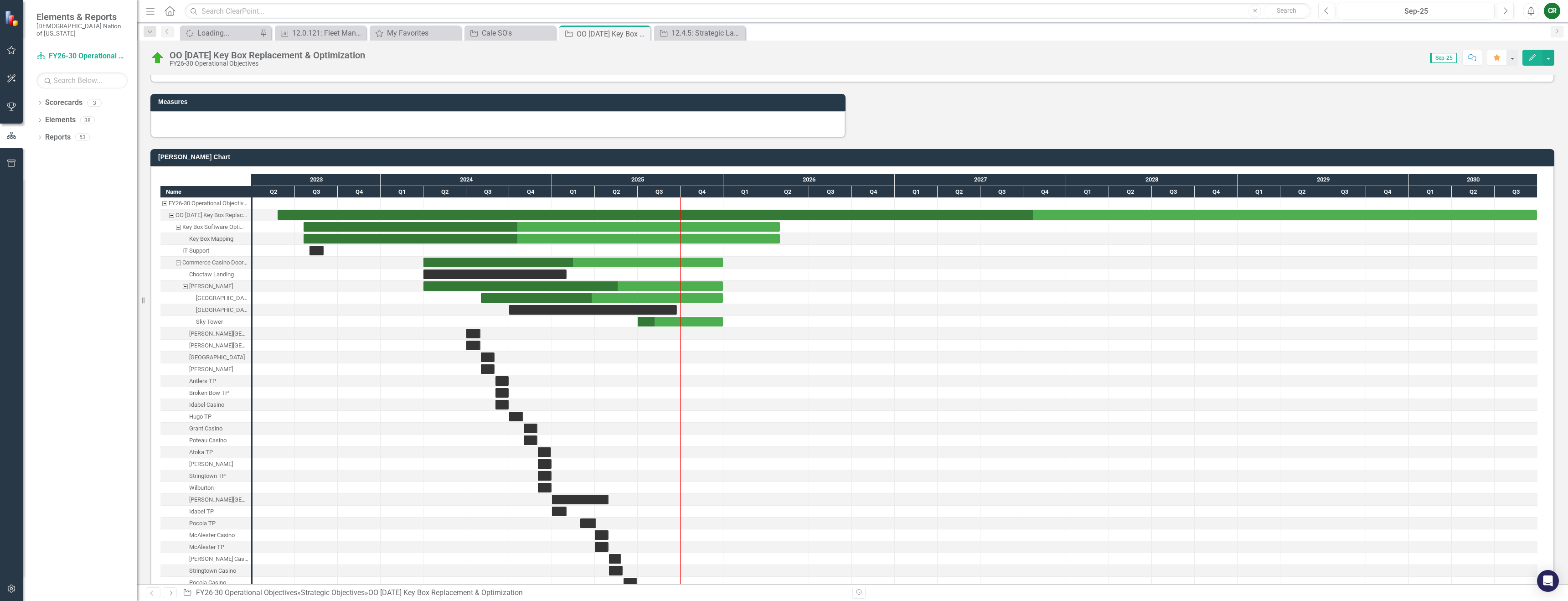
scroll to position [521, 0]
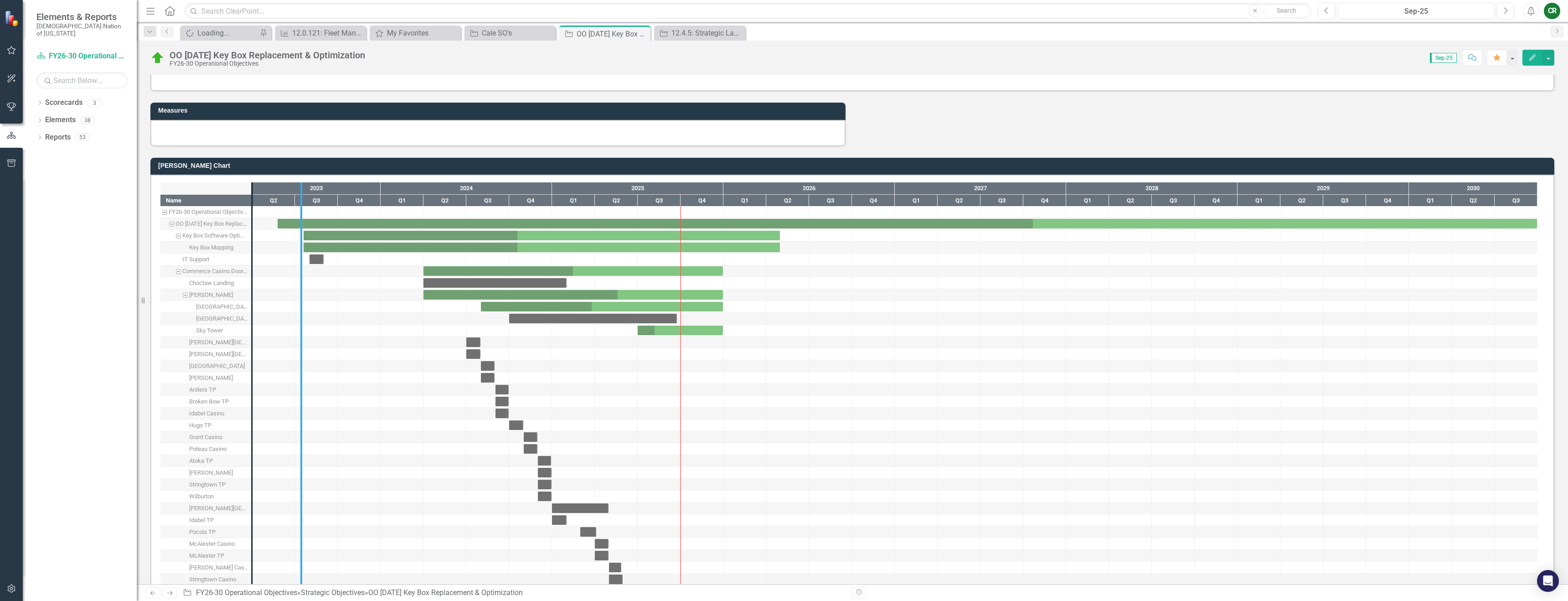
drag, startPoint x: 253, startPoint y: 272, endPoint x: 303, endPoint y: 272, distance: 50.0
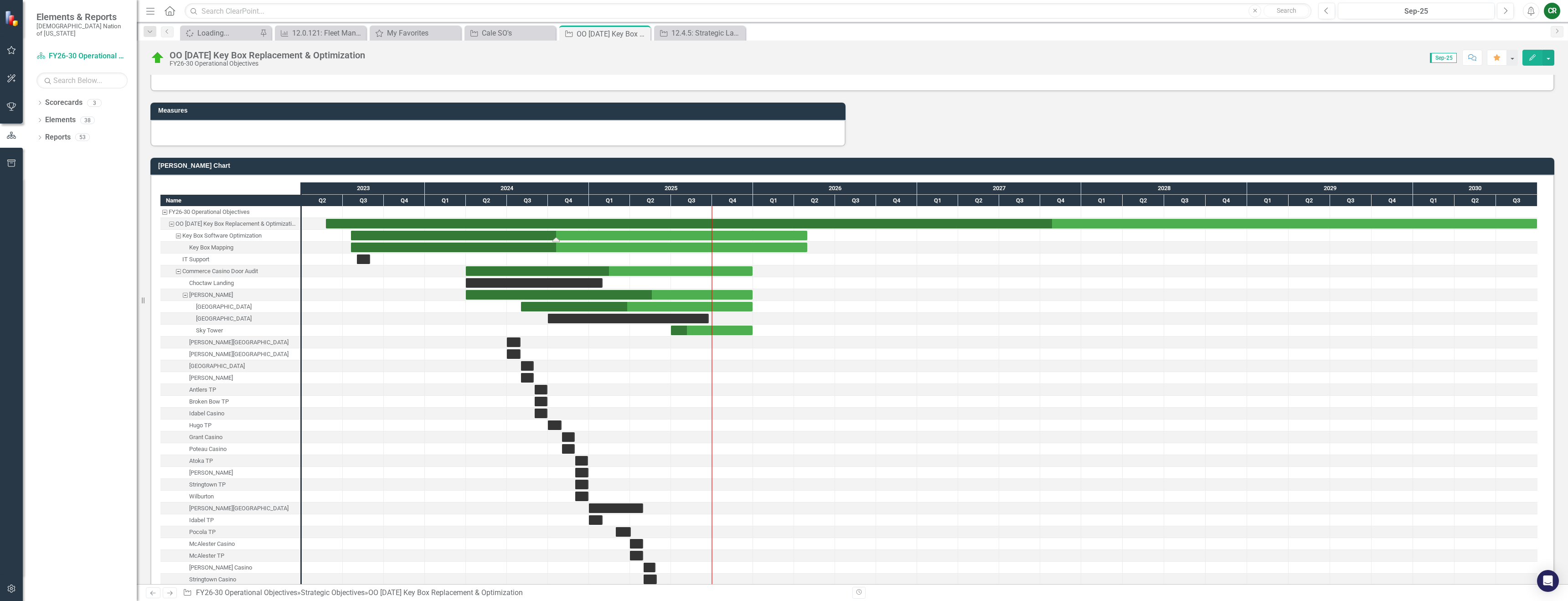
click at [576, 235] on div "Task: Start date: 2023-07-19 End date: 2026-04-30" at bounding box center [579, 235] width 457 height 9
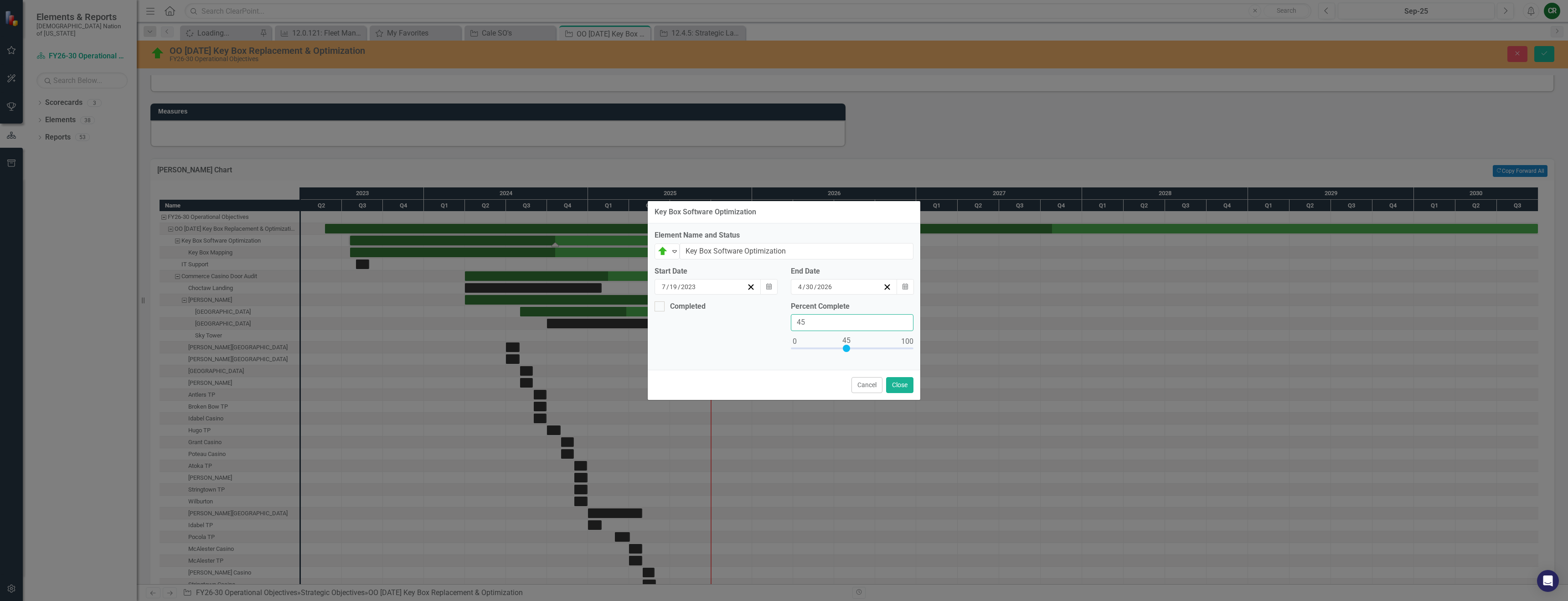
drag, startPoint x: 814, startPoint y: 323, endPoint x: 789, endPoint y: 323, distance: 25.0
click at [781, 323] on div "Percent Complete 45" at bounding box center [852, 332] width 136 height 62
click at [781, 382] on button "Cancel" at bounding box center [867, 385] width 31 height 16
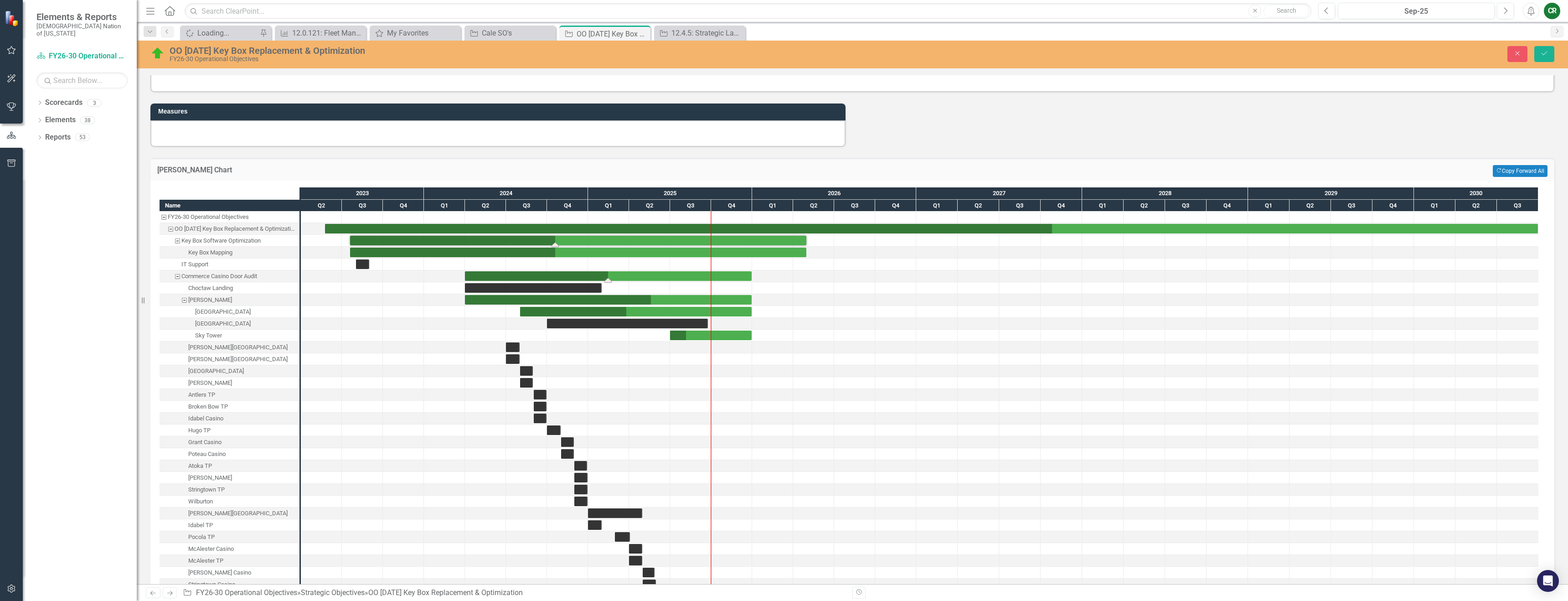
click at [627, 275] on div "Task: Start date: 2024-04-01 End date: 2025-12-31" at bounding box center [608, 275] width 287 height 9
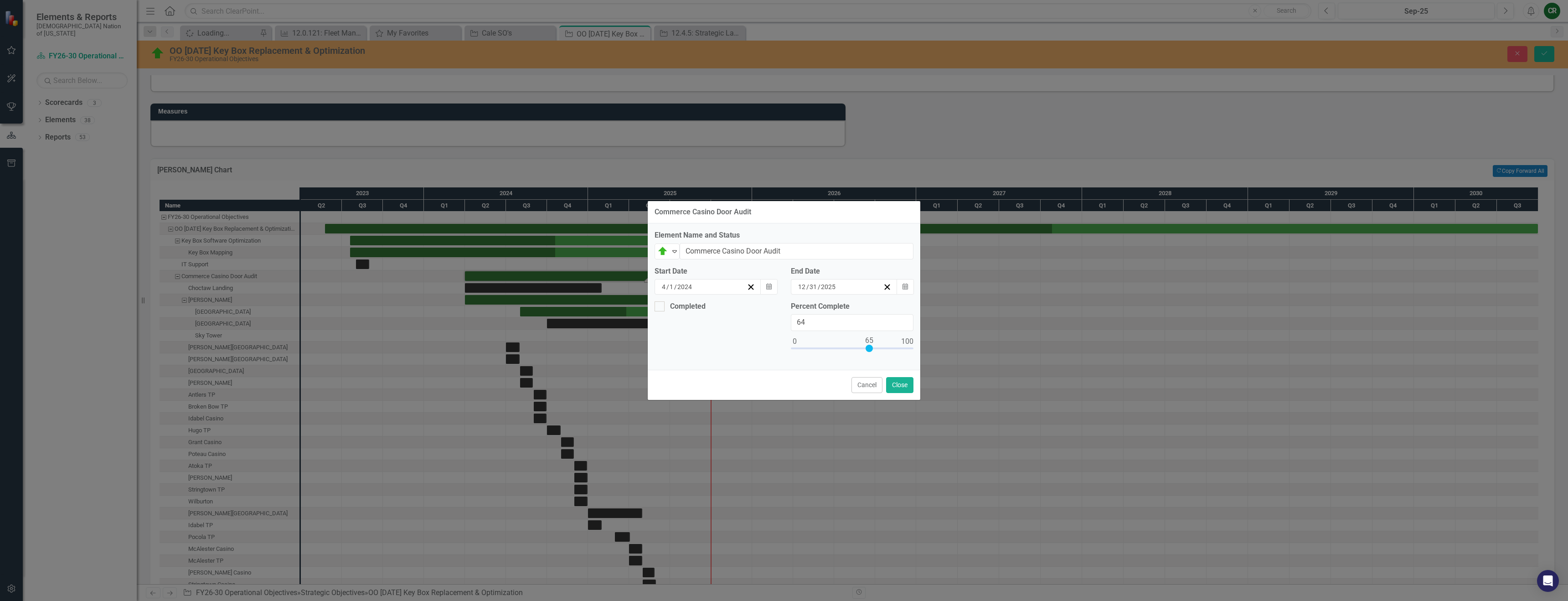
type input "65"
drag, startPoint x: 855, startPoint y: 349, endPoint x: 872, endPoint y: 349, distance: 17.0
click at [781, 349] on div at bounding box center [870, 348] width 7 height 7
click at [781, 382] on button "Close" at bounding box center [900, 385] width 28 height 16
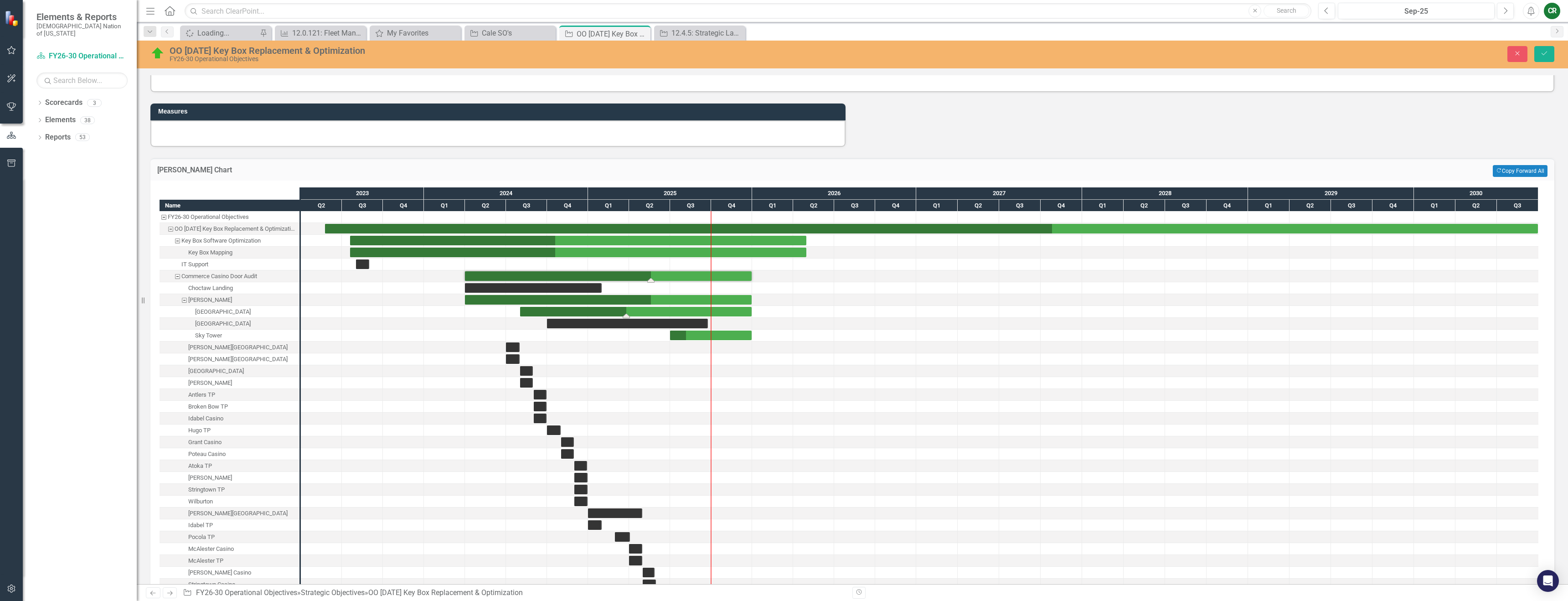
click at [671, 313] on div "Task: Start date: 2024-08-01 End date: 2025-12-31" at bounding box center [636, 311] width 232 height 9
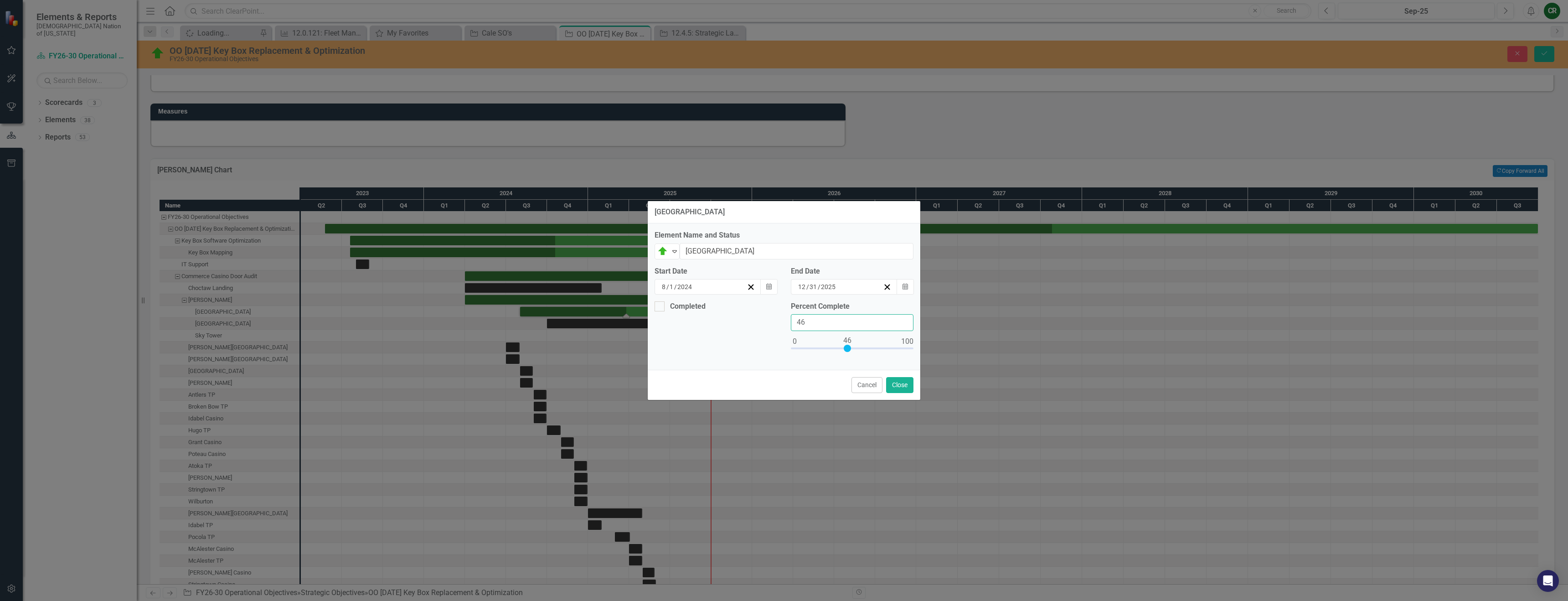
type input "45"
click at [781, 326] on input "45" at bounding box center [852, 322] width 122 height 17
click at [781, 390] on button "Close" at bounding box center [900, 385] width 28 height 16
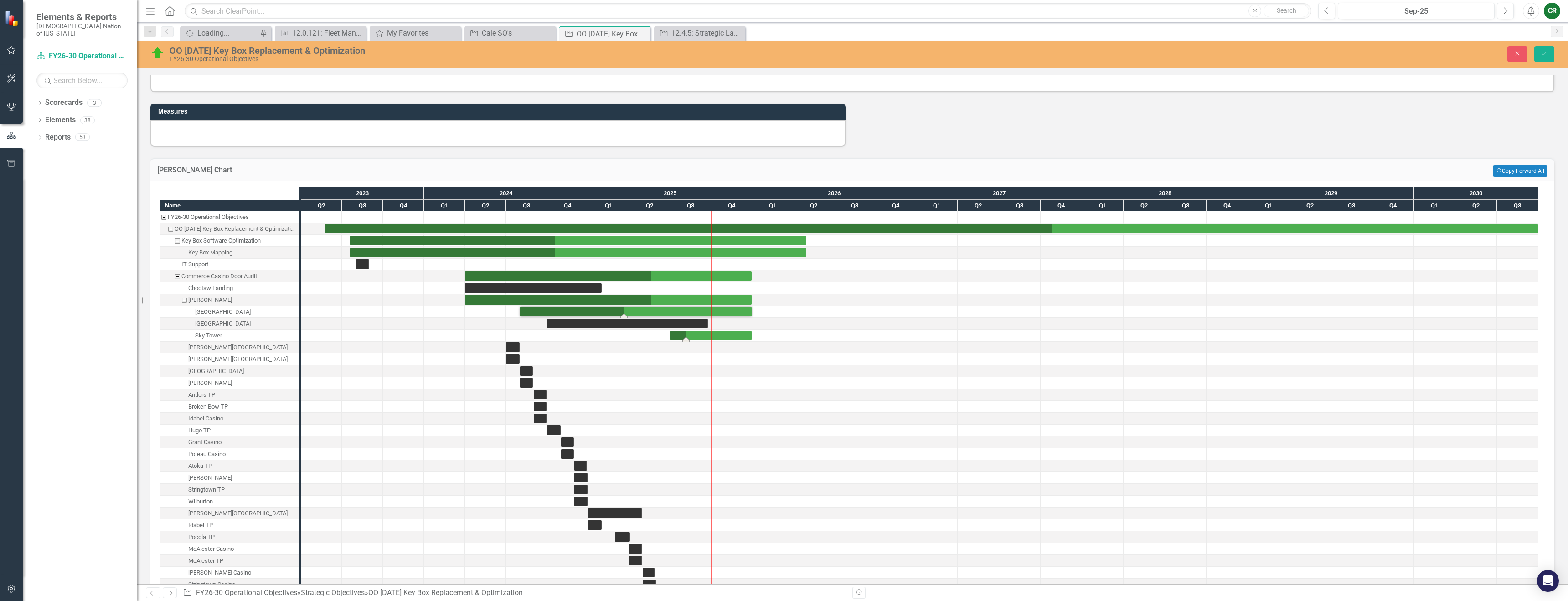
click at [709, 333] on div "Task: Start date: 2025-07-01 End date: 2025-12-31" at bounding box center [711, 335] width 82 height 9
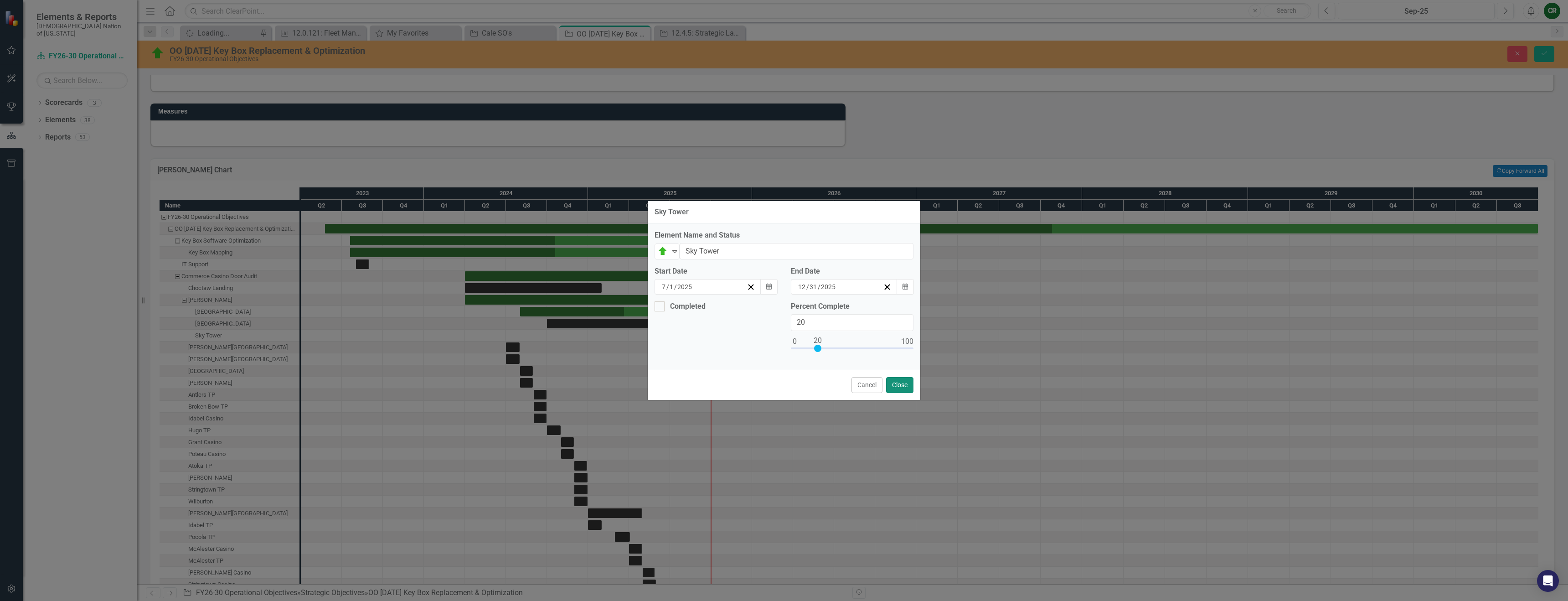
click at [781, 385] on button "Close" at bounding box center [900, 385] width 28 height 16
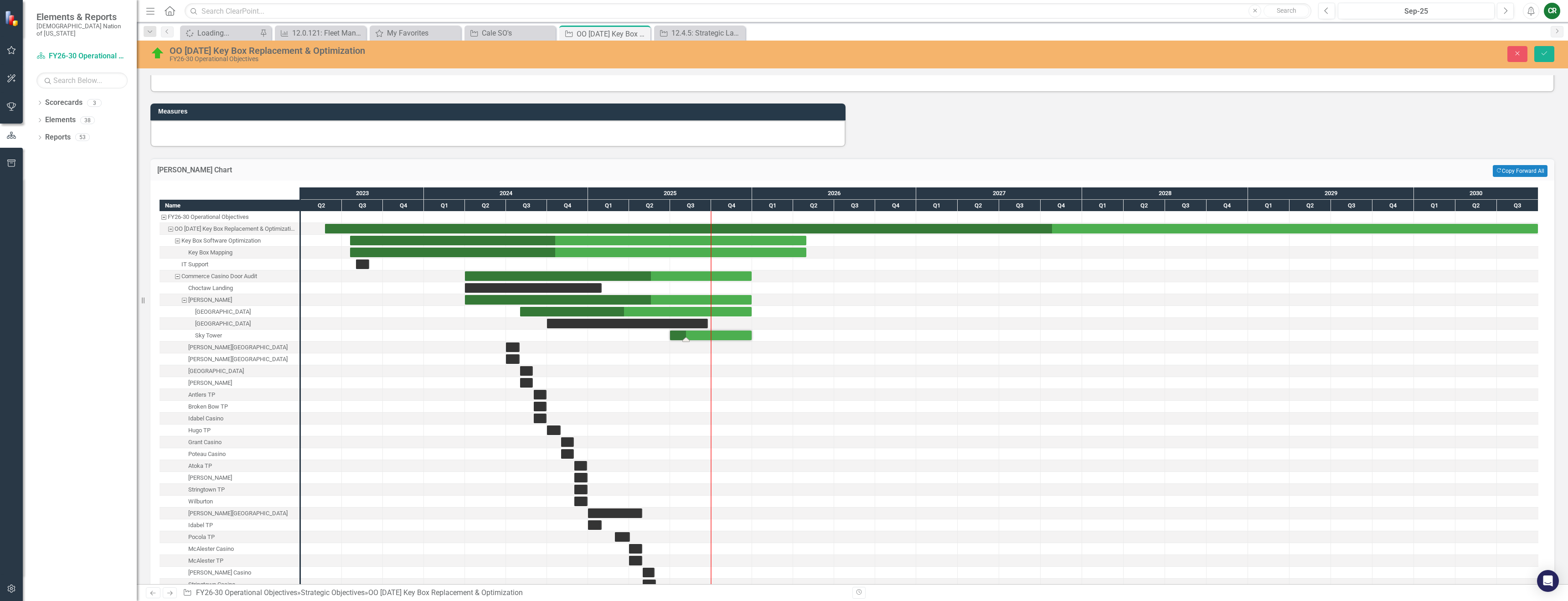
scroll to position [607, 0]
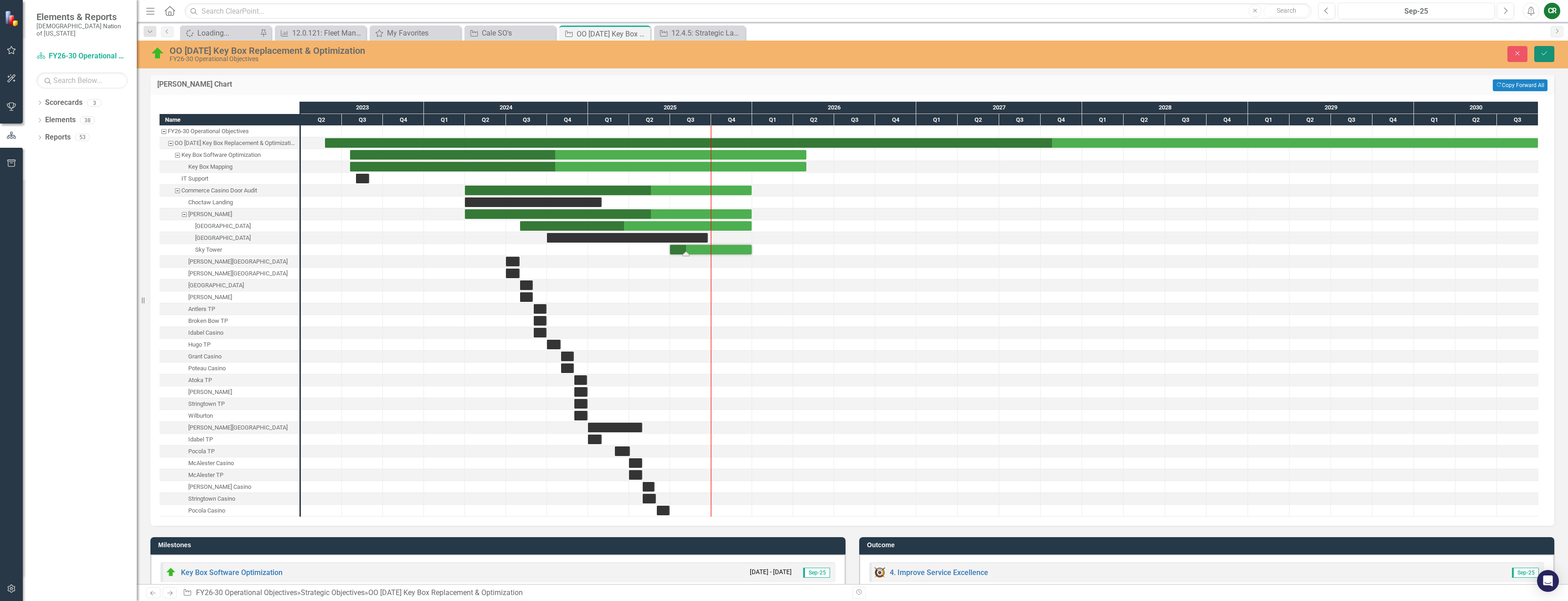
click at [781, 52] on icon "Save" at bounding box center [1544, 53] width 8 height 7
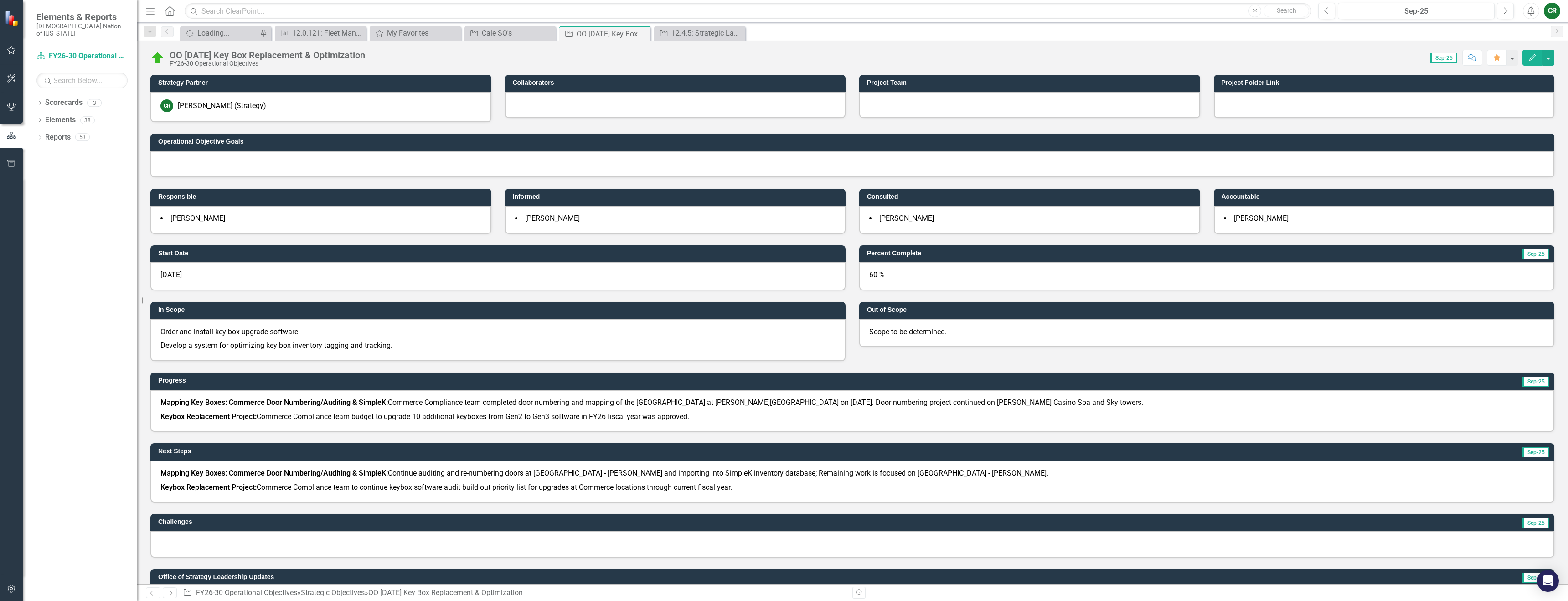
click at [781, 269] on div "60 %" at bounding box center [1207, 276] width 696 height 28
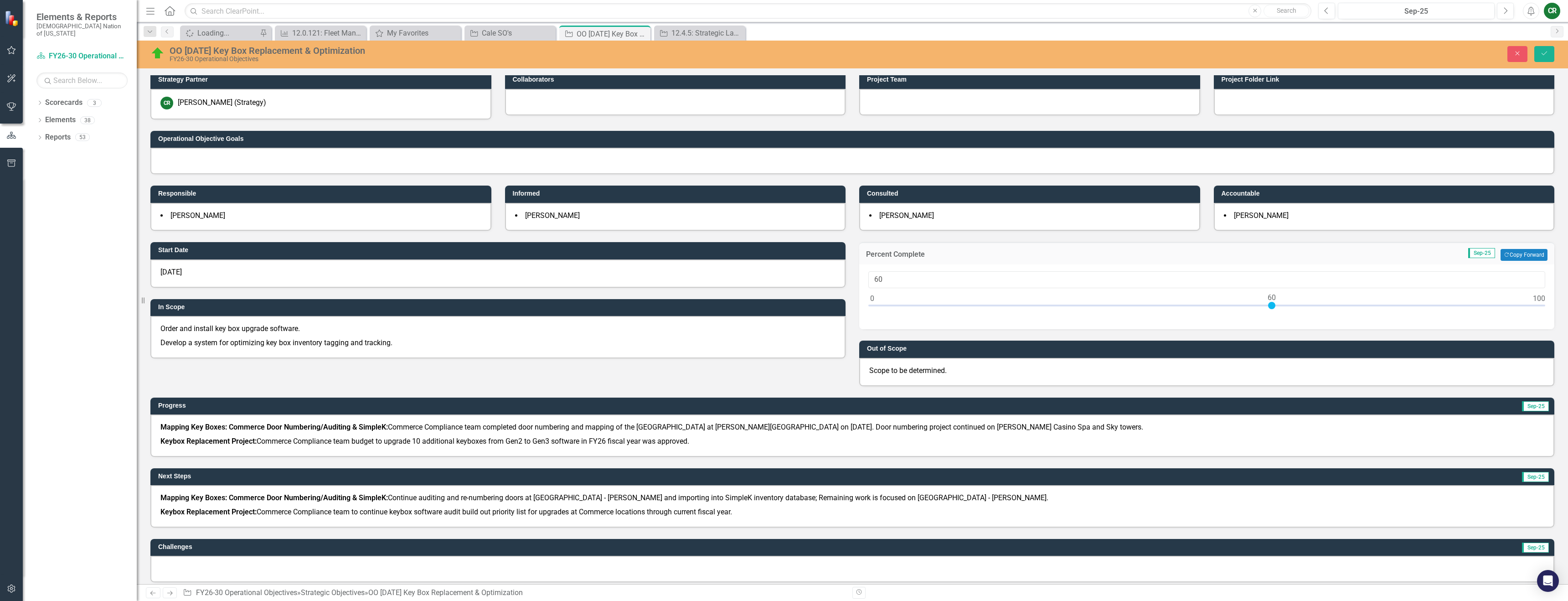
scroll to position [36, 0]
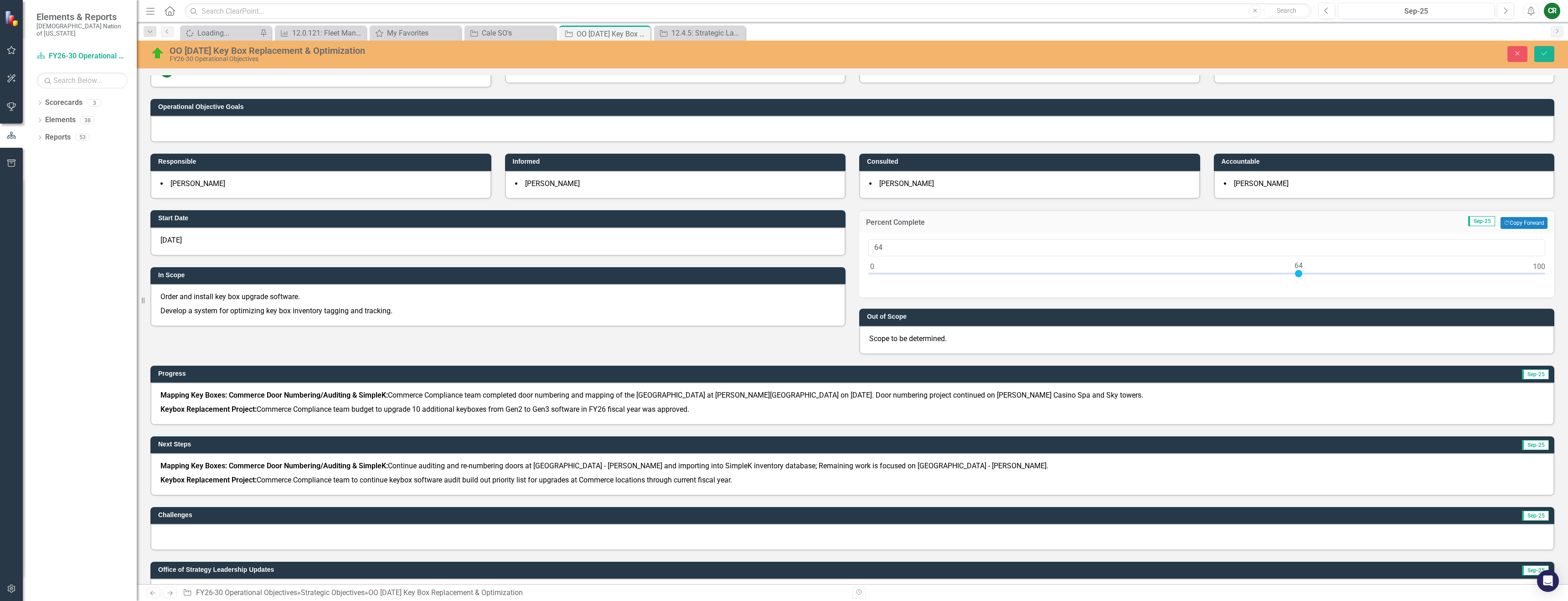
type input "65"
drag, startPoint x: 1270, startPoint y: 272, endPoint x: 1304, endPoint y: 272, distance: 34.0
click at [781, 272] on div at bounding box center [1305, 274] width 7 height 7
click at [781, 58] on button "Save" at bounding box center [1545, 54] width 20 height 16
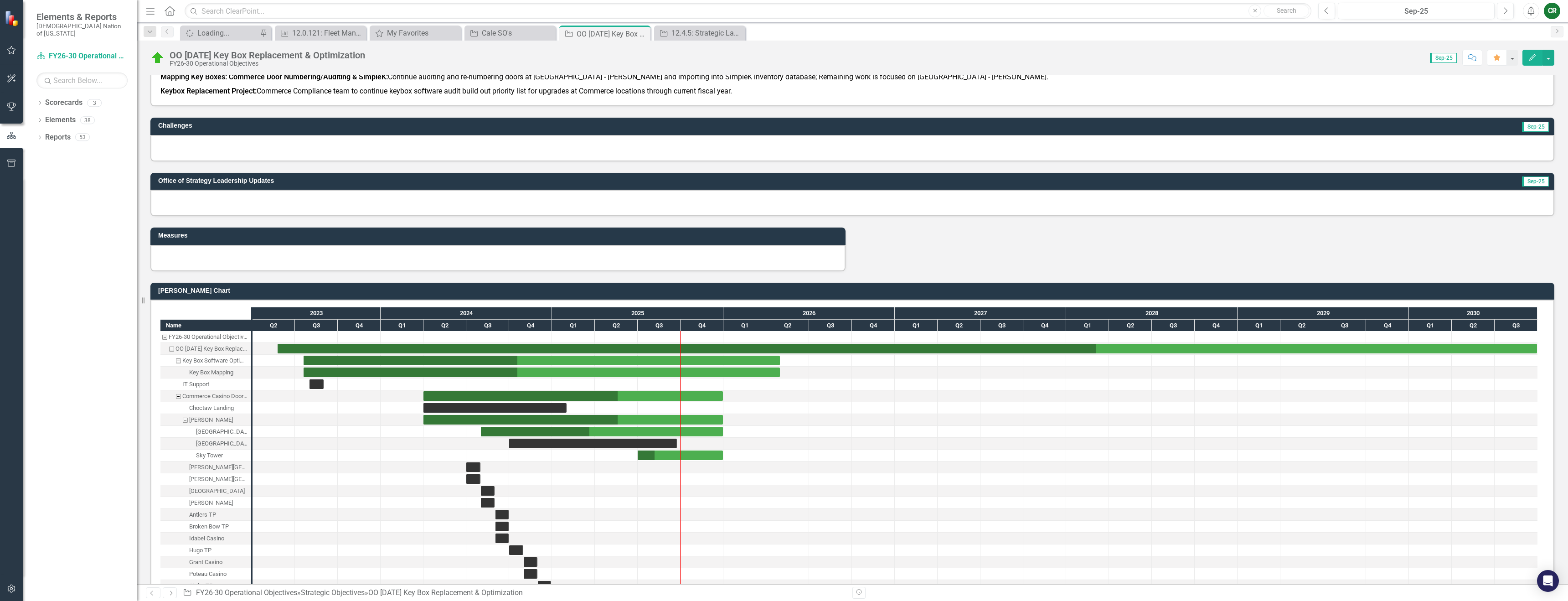
scroll to position [396, 0]
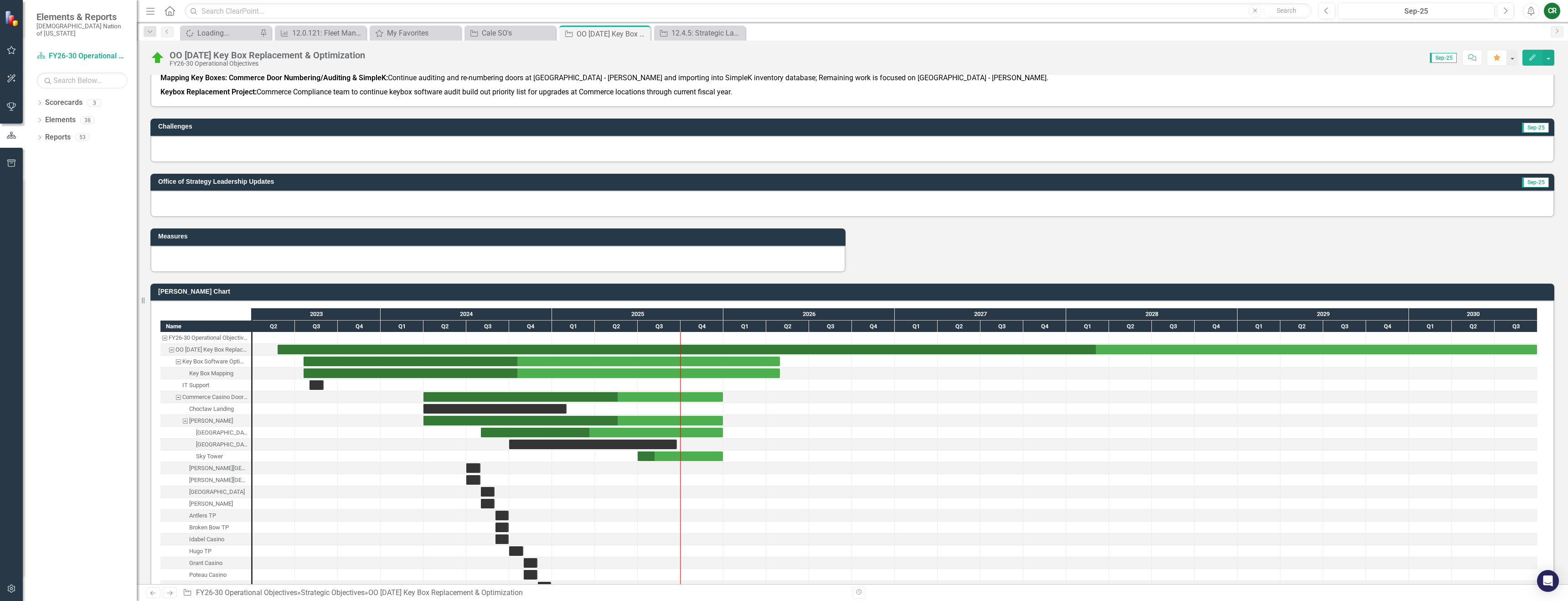
click at [603, 152] on div at bounding box center [853, 149] width 1404 height 26
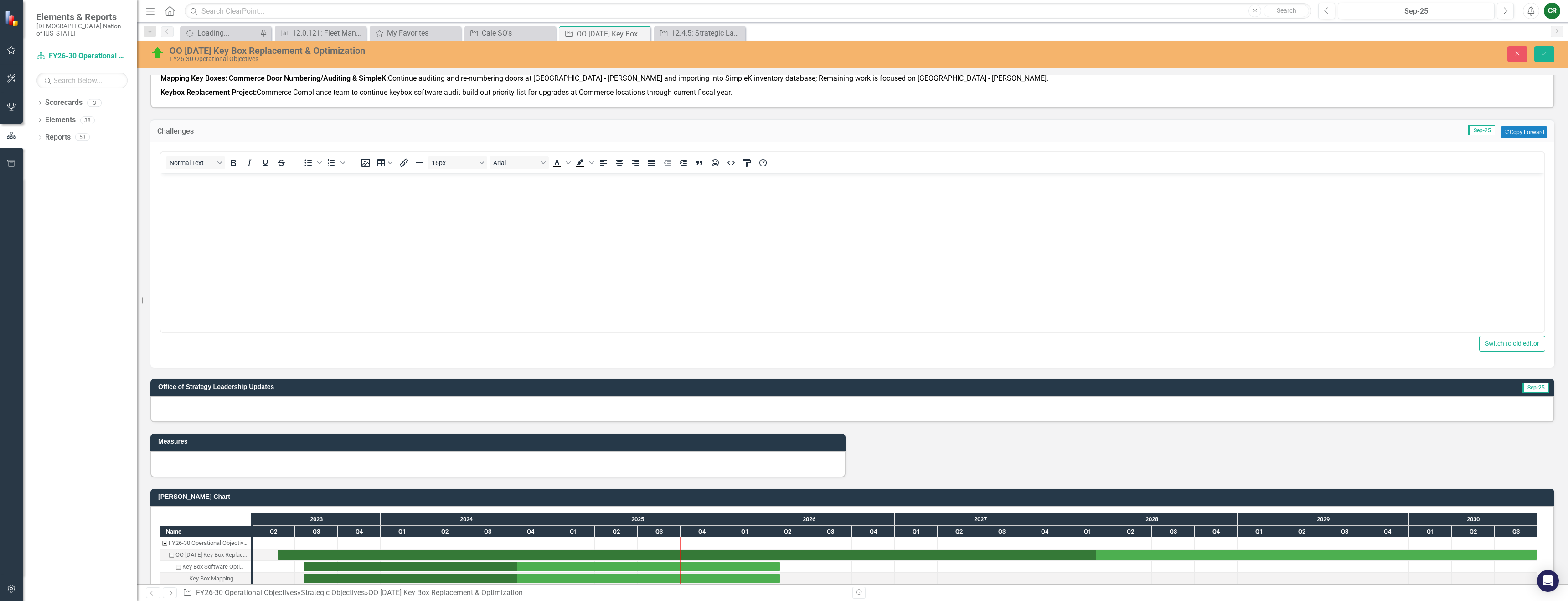
scroll to position [0, 0]
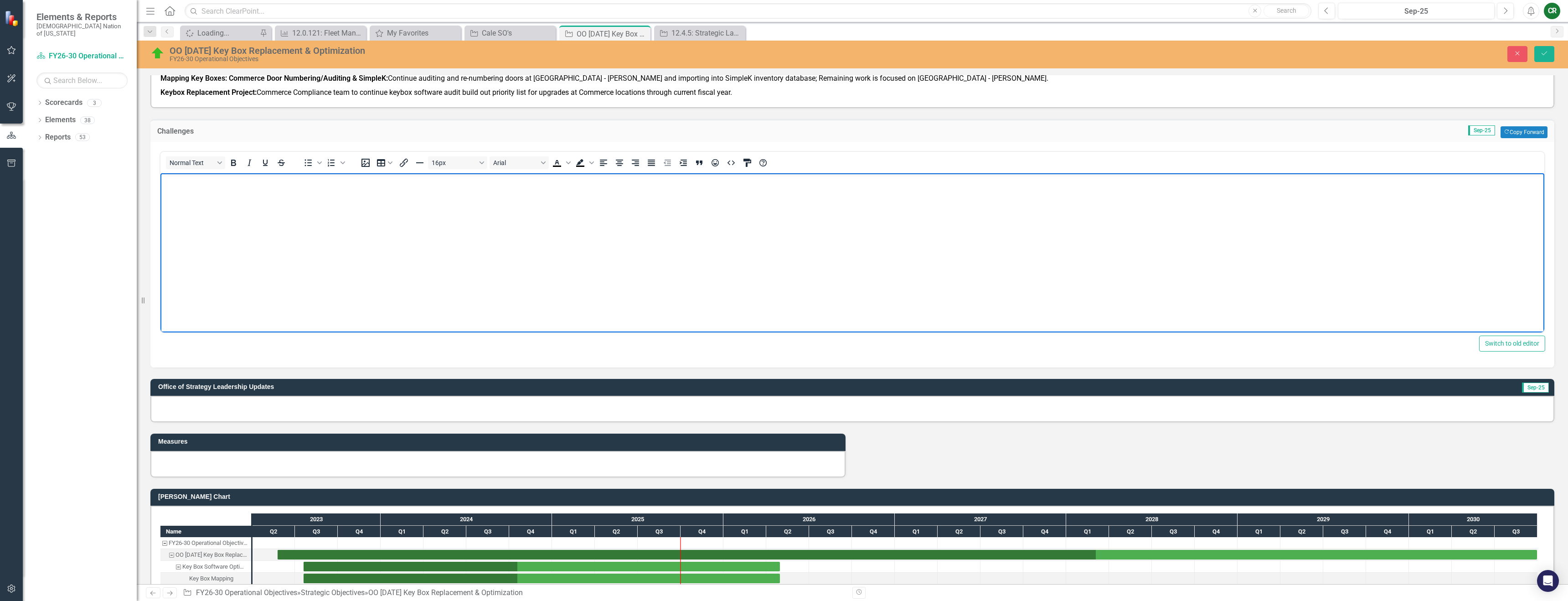
click at [409, 224] on body "Rich Text Area. Press ALT-0 for help." at bounding box center [852, 241] width 1384 height 137
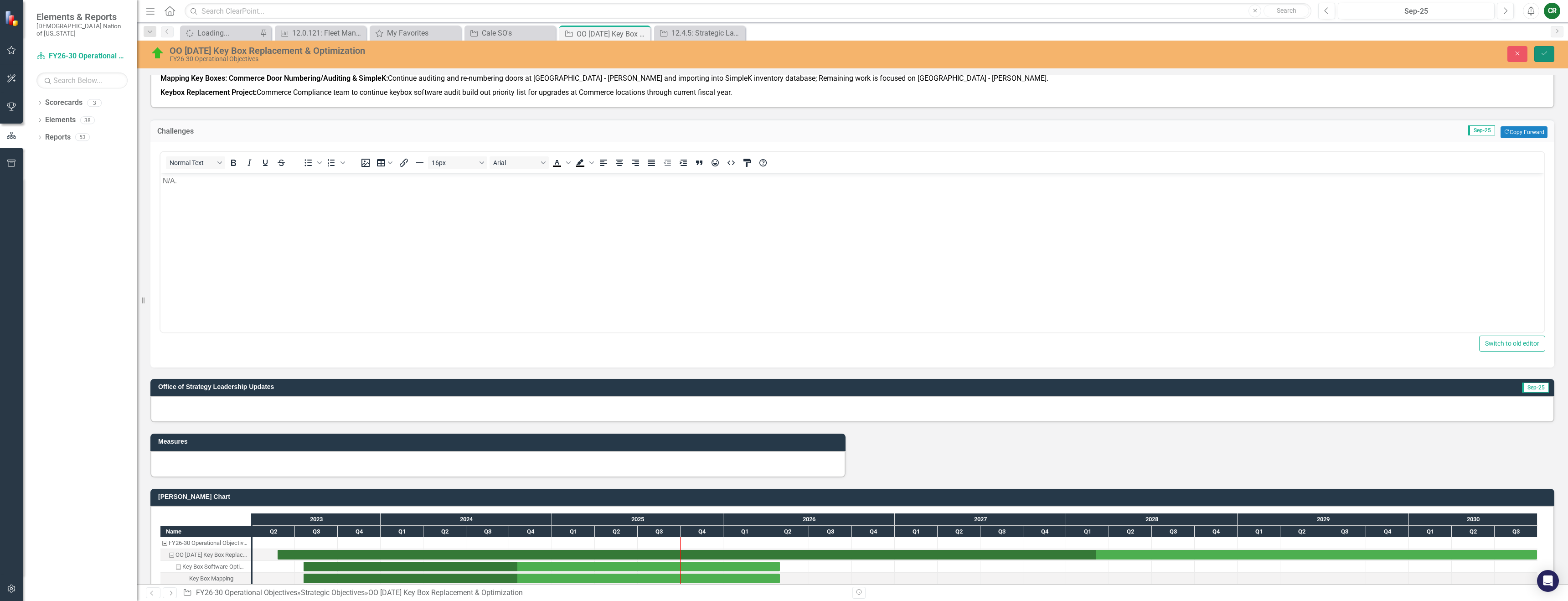
click at [781, 55] on icon "Save" at bounding box center [1544, 53] width 8 height 7
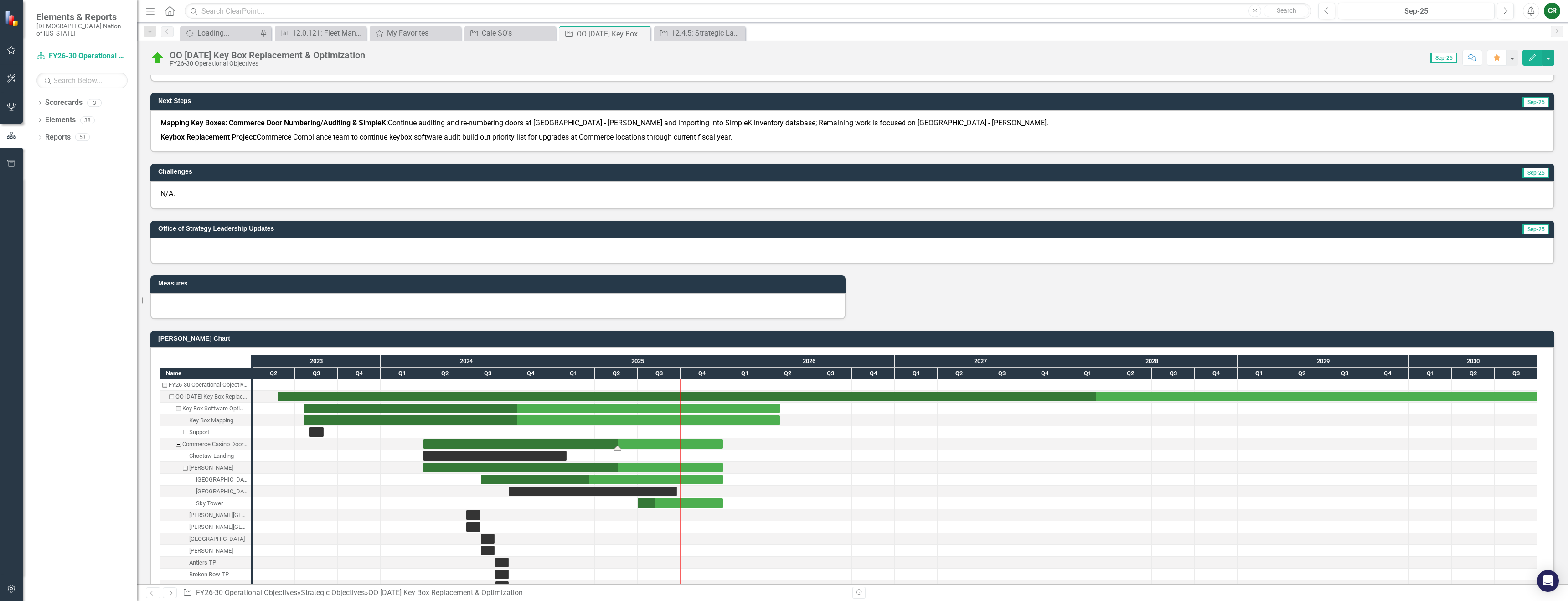
scroll to position [345, 0]
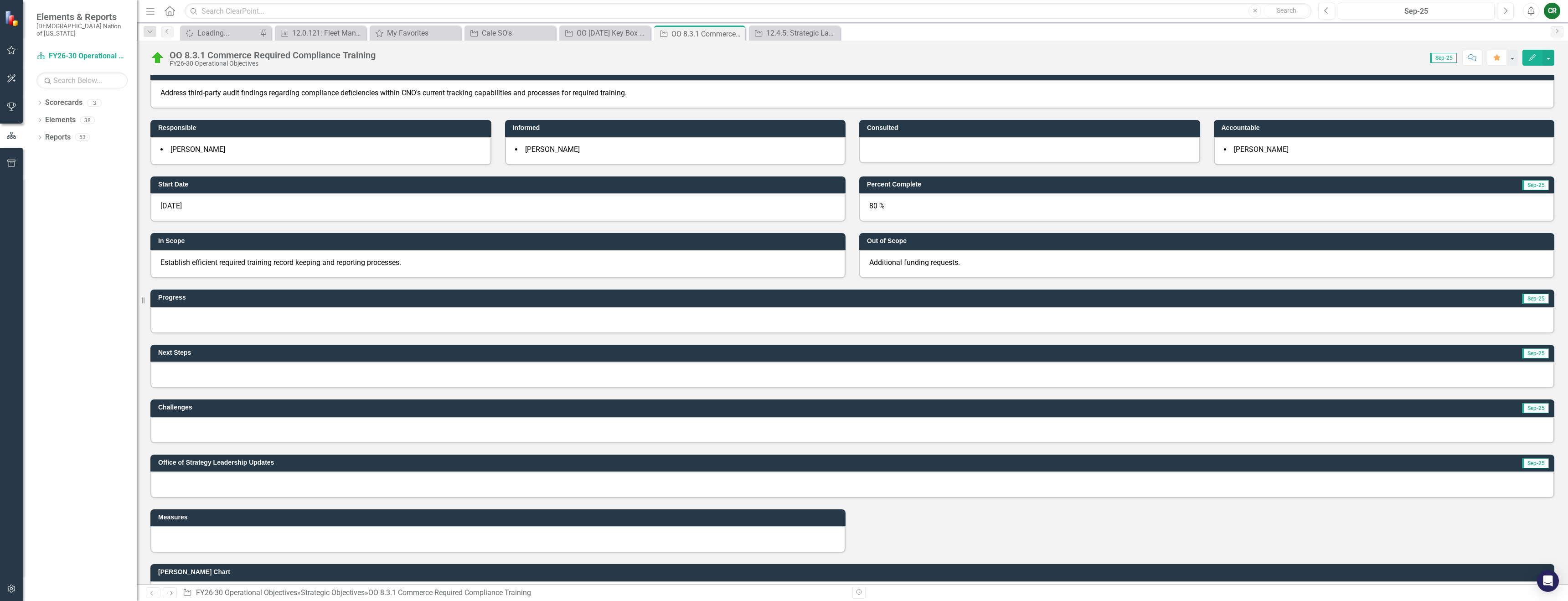
scroll to position [76, 0]
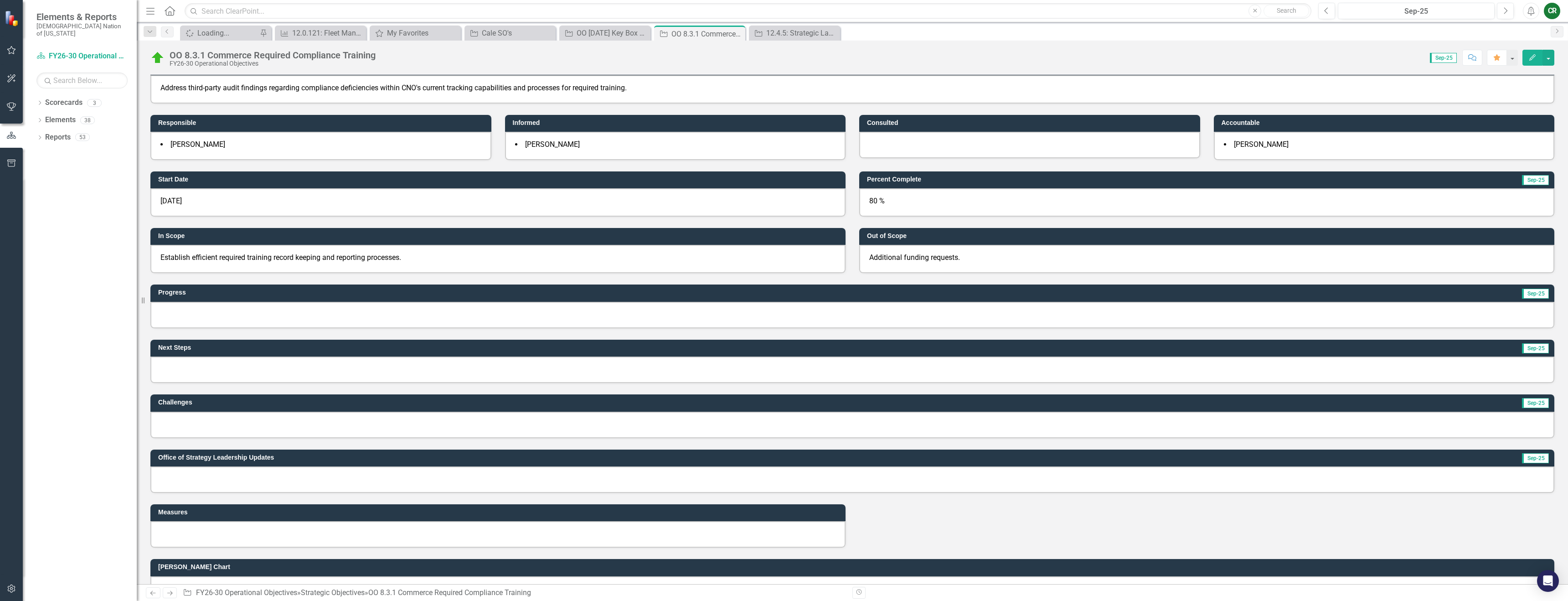
click at [292, 309] on div at bounding box center [853, 315] width 1404 height 26
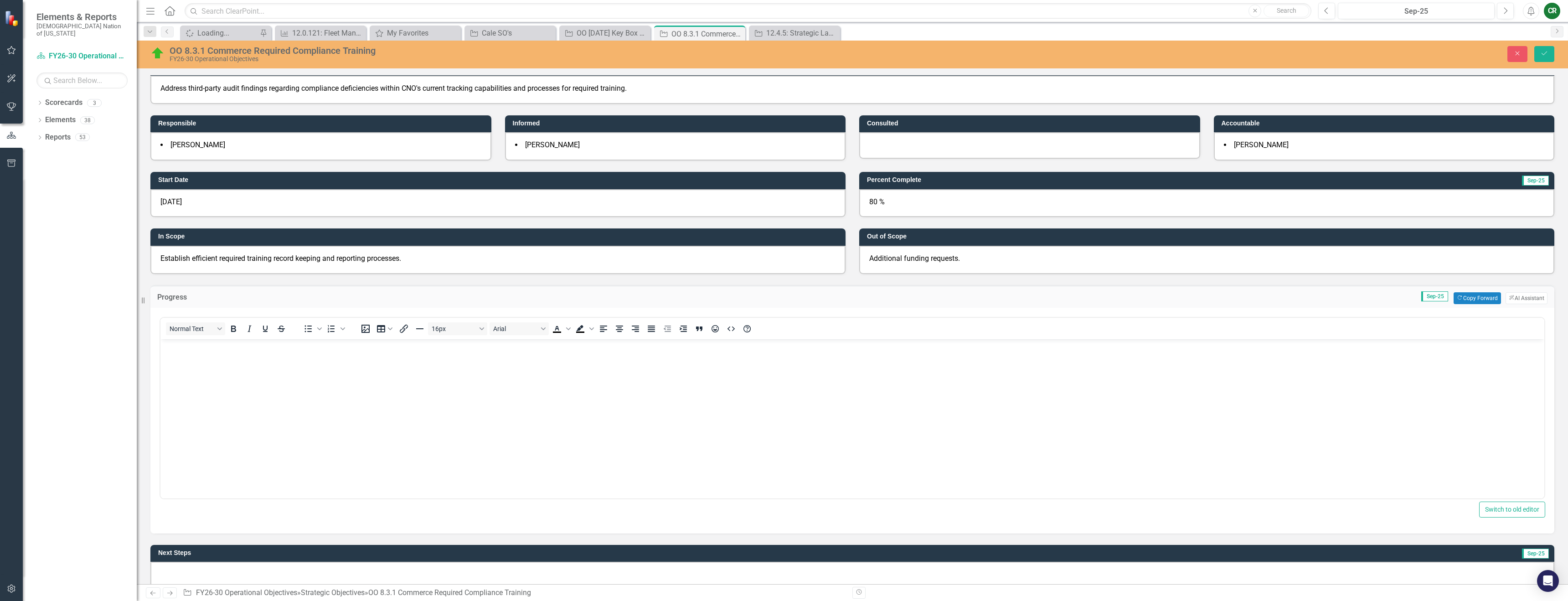
scroll to position [0, 0]
click at [1486, 299] on button "Copy Forward Copy Forward" at bounding box center [1477, 298] width 47 height 12
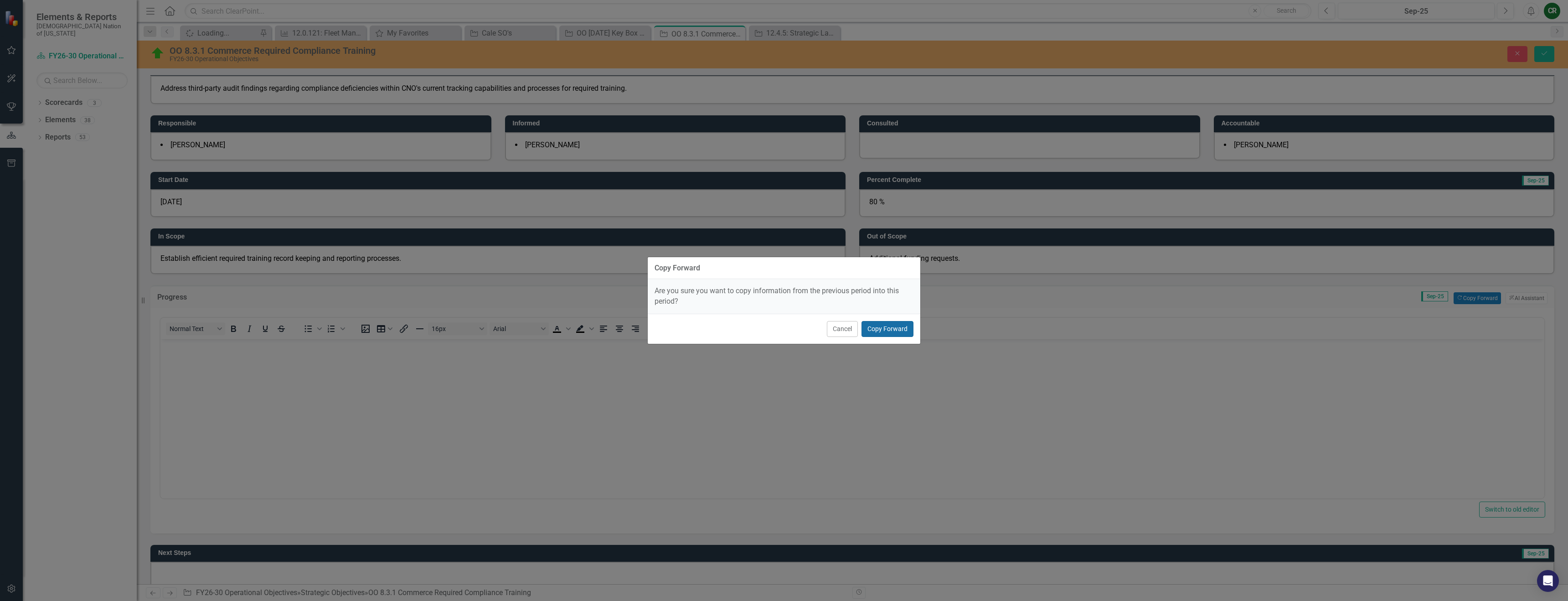
click at [878, 327] on button "Copy Forward" at bounding box center [887, 329] width 52 height 16
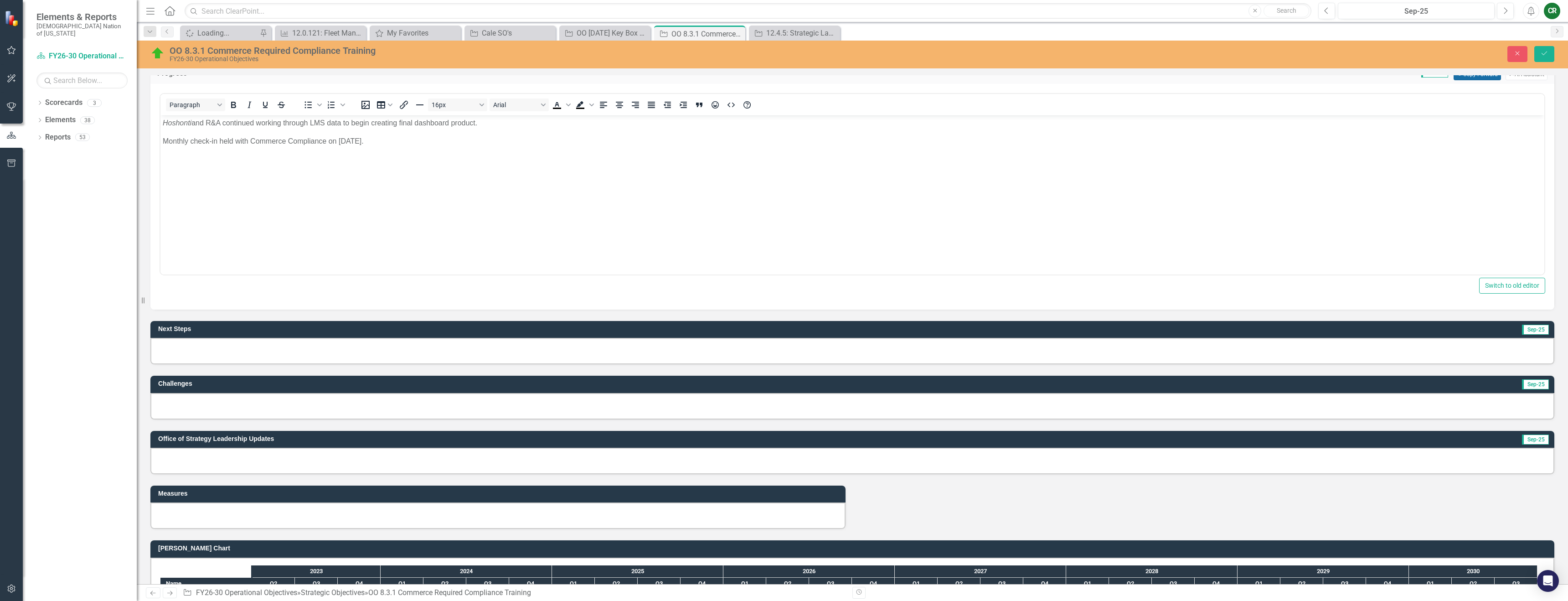
scroll to position [300, 0]
click at [378, 356] on div at bounding box center [853, 350] width 1404 height 26
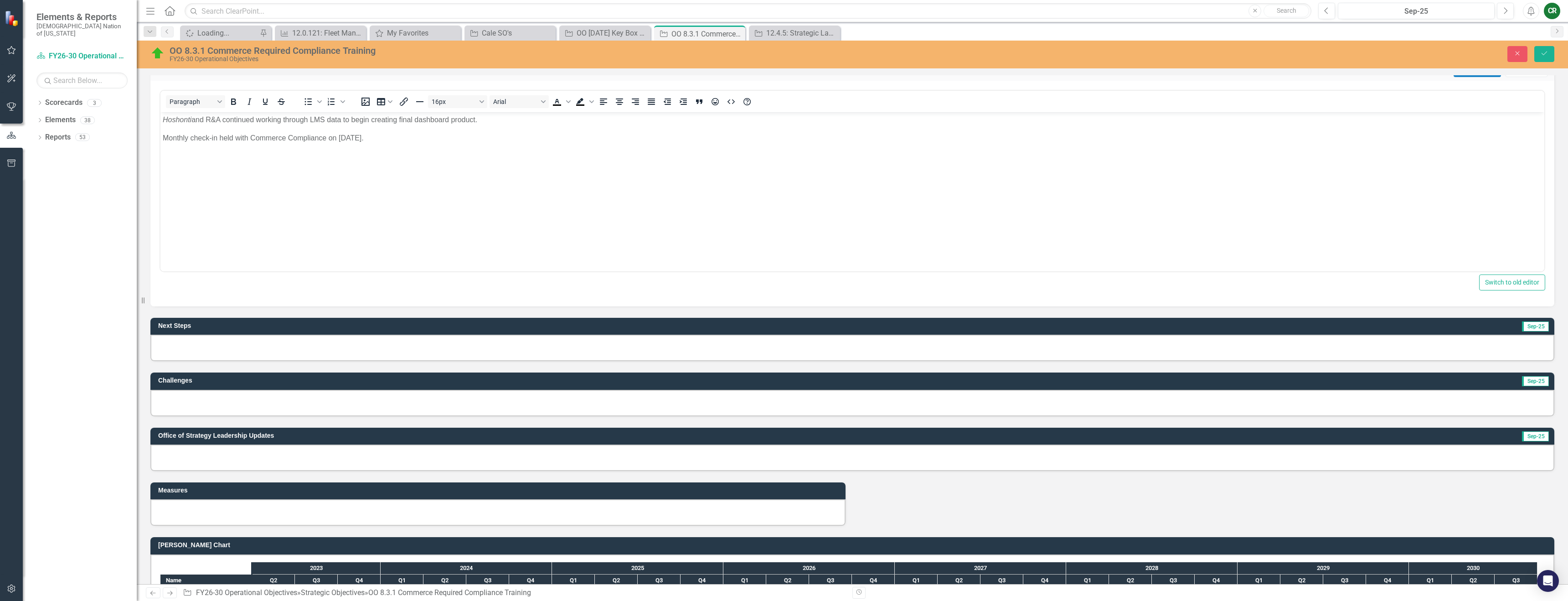
click at [378, 356] on div at bounding box center [853, 347] width 1404 height 26
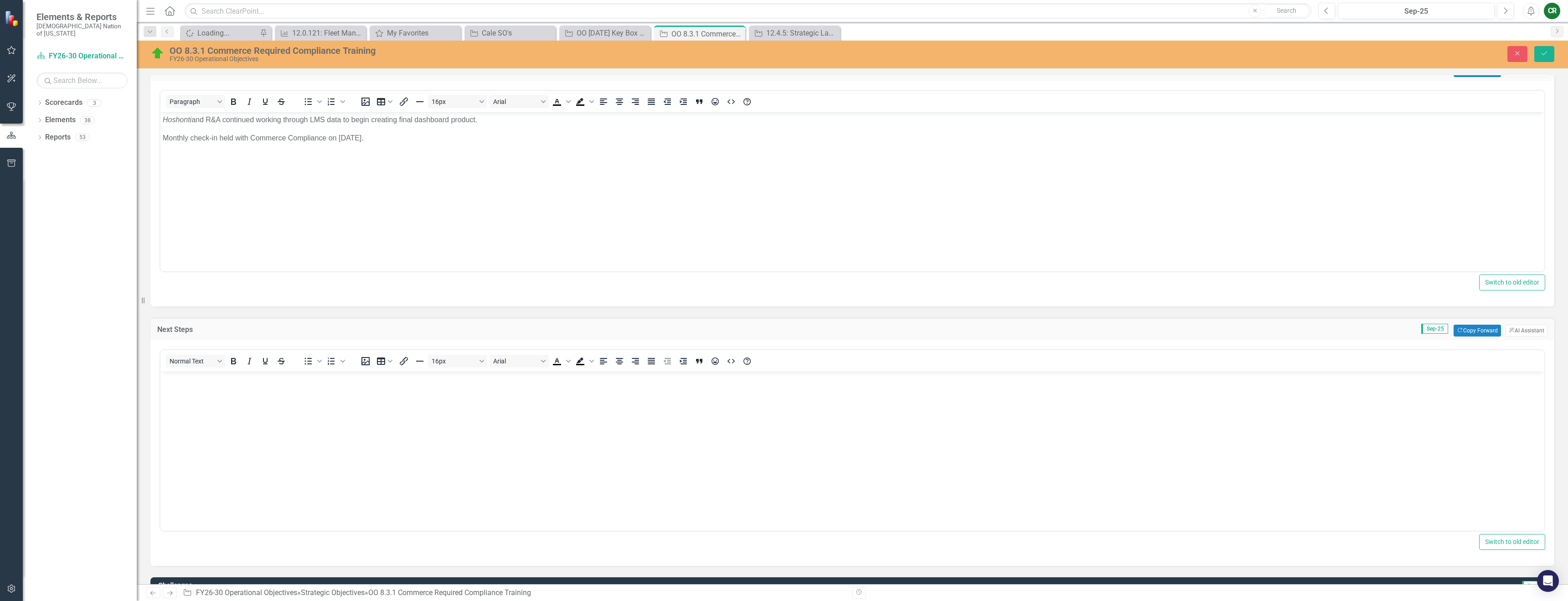
scroll to position [0, 0]
click at [1458, 332] on button "Copy Forward Copy Forward" at bounding box center [1477, 331] width 47 height 12
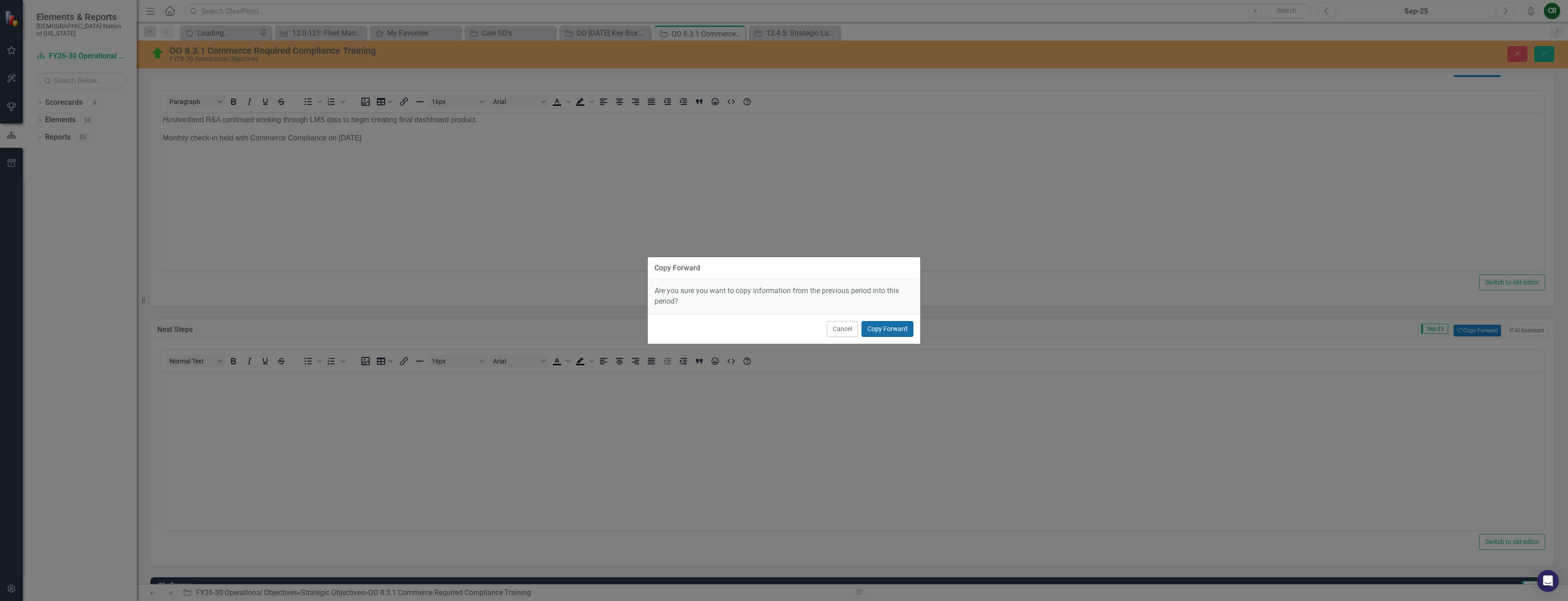
click at [891, 325] on button "Copy Forward" at bounding box center [887, 329] width 52 height 16
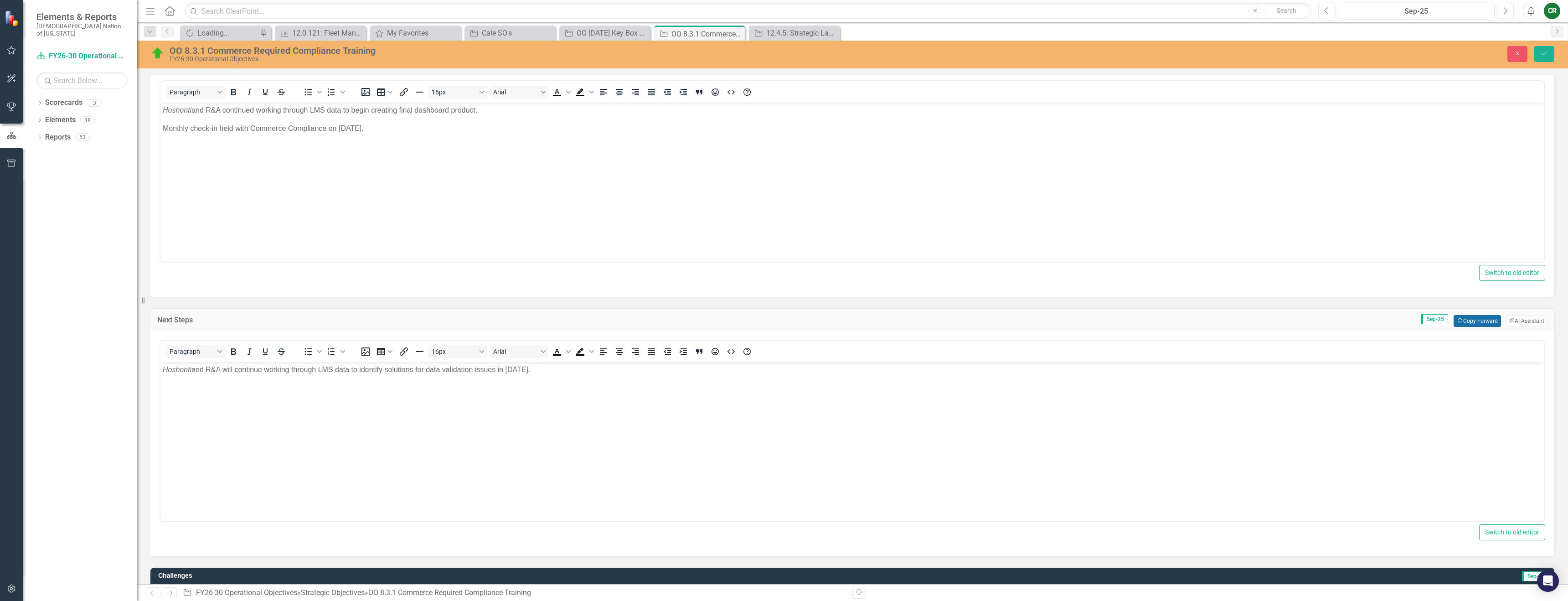
scroll to position [317, 0]
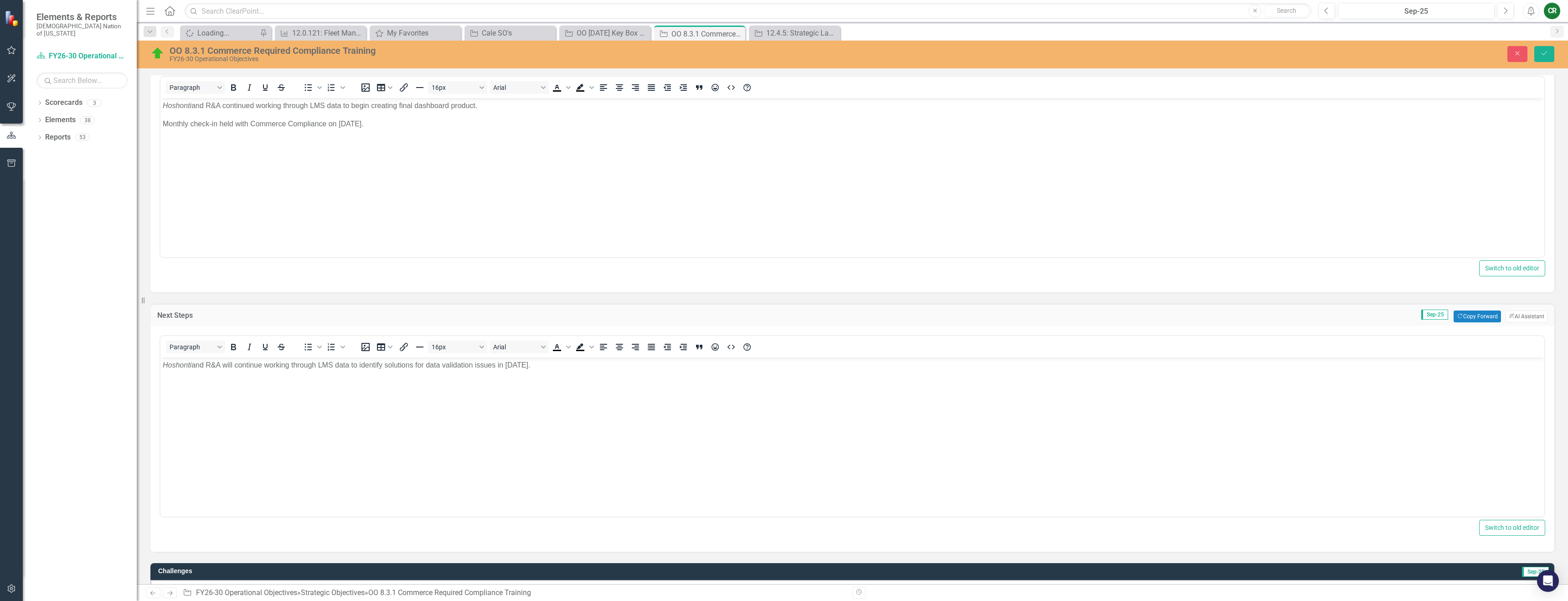
click at [425, 119] on p "Monthly check-in held with Commerce Compliance on August 28, 2025." at bounding box center [852, 123] width 1379 height 11
drag, startPoint x: 371, startPoint y: 125, endPoint x: 477, endPoint y: 122, distance: 106.0
click at [343, 126] on p "Monthly check-in held with Commerce Compliance on August 28, 2025." at bounding box center [852, 123] width 1379 height 11
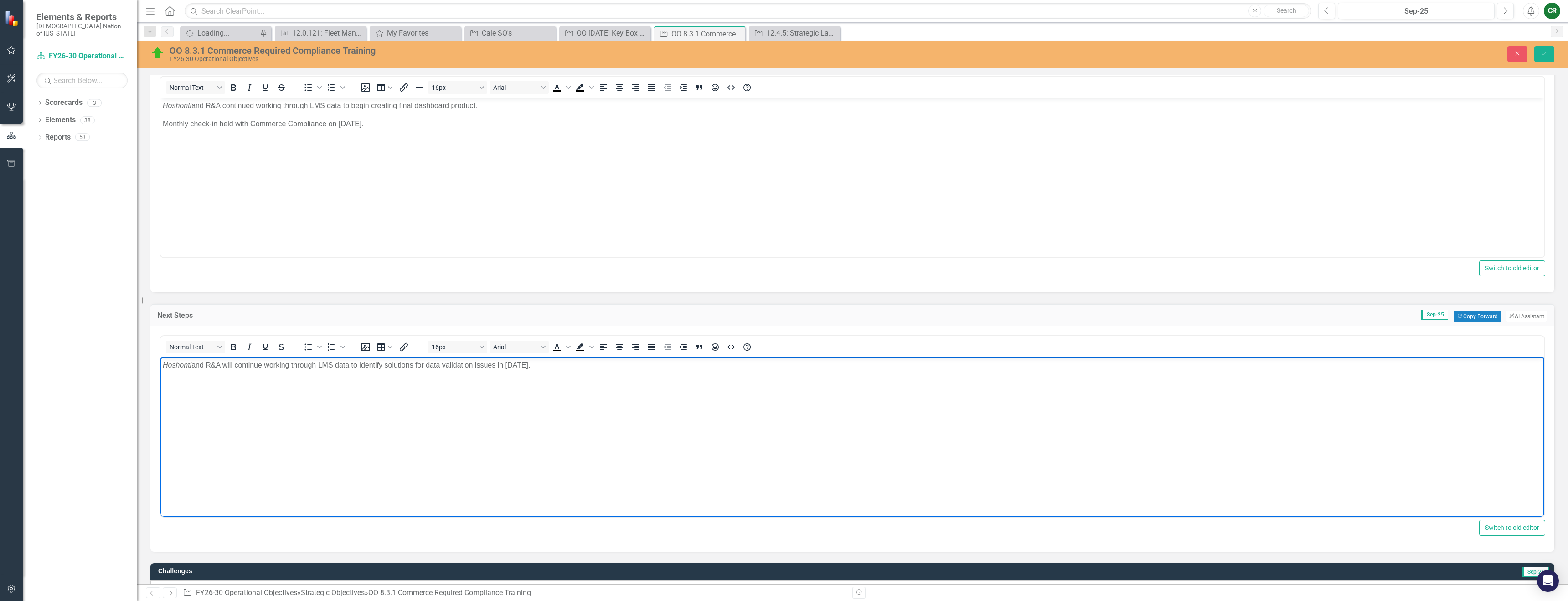
drag, startPoint x: 540, startPoint y: 365, endPoint x: 515, endPoint y: 365, distance: 25.0
click at [515, 365] on p "Hoshonti and R&A will continue working through LMS data to identify solutions f…" at bounding box center [852, 364] width 1379 height 11
drag, startPoint x: 544, startPoint y: 365, endPoint x: 508, endPoint y: 365, distance: 36.0
click at [508, 365] on p "Hoshonti and R&A will continue working through LMS data to identify solutions f…" at bounding box center [852, 364] width 1379 height 11
click at [1550, 59] on button "Save" at bounding box center [1545, 54] width 20 height 16
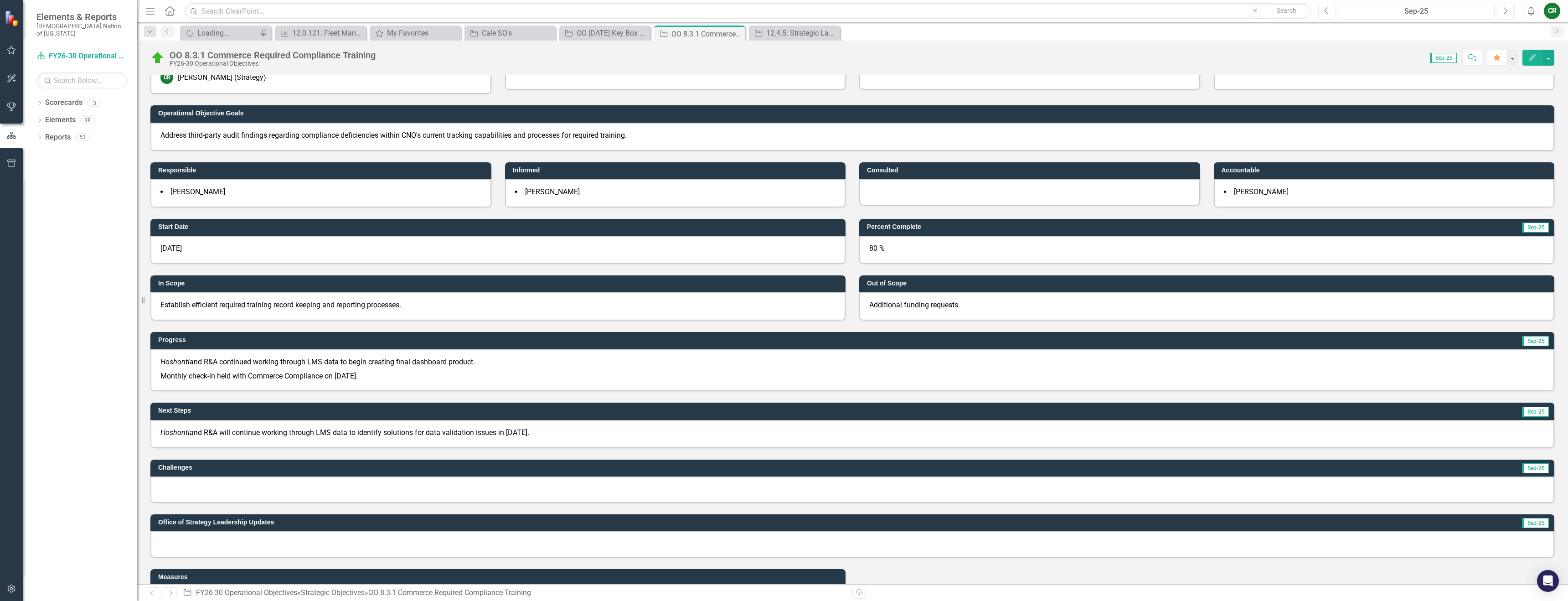
scroll to position [142, 0]
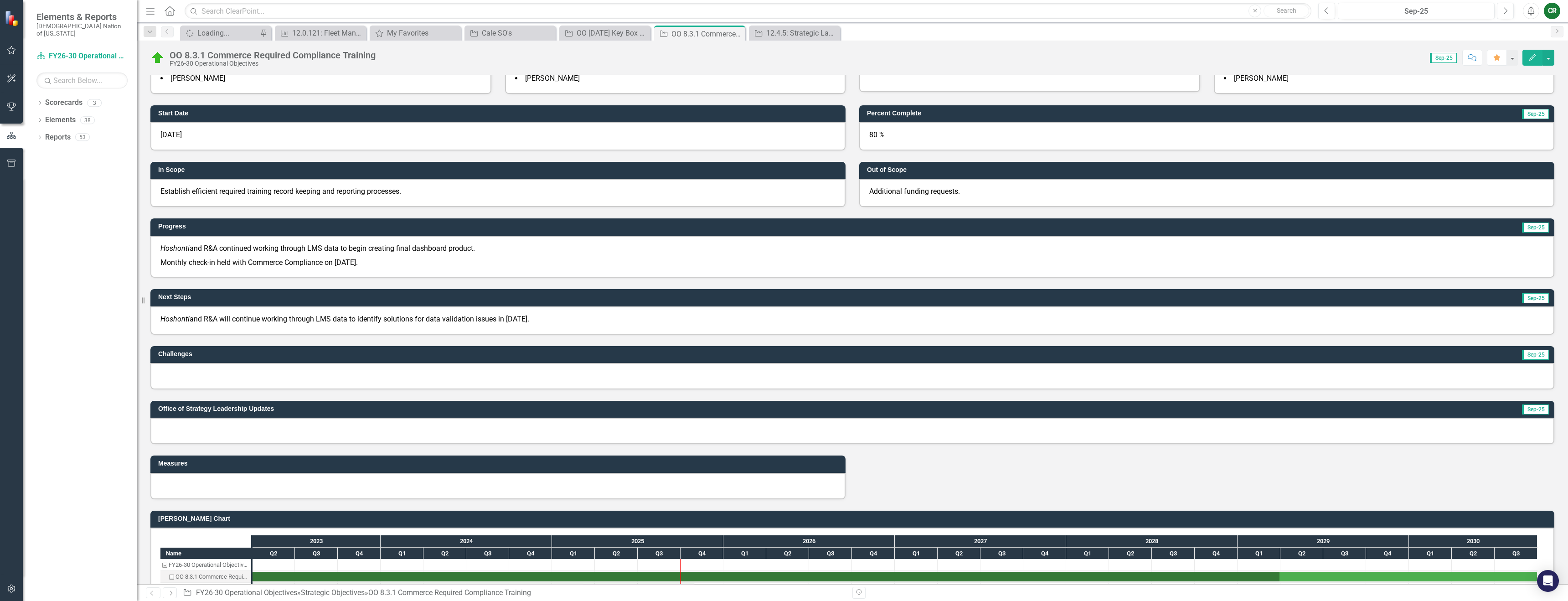
click at [269, 377] on div at bounding box center [853, 376] width 1404 height 26
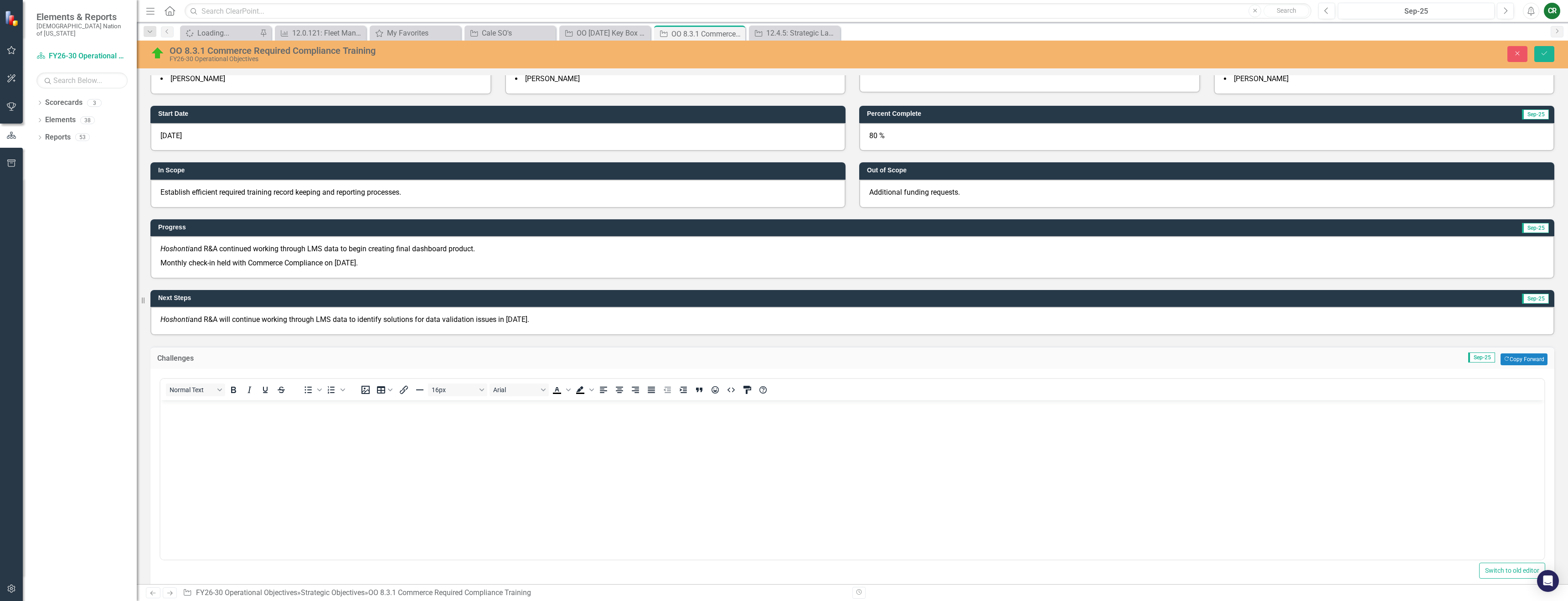
scroll to position [0, 0]
click at [1526, 360] on button "Copy Forward Copy Forward" at bounding box center [1524, 359] width 47 height 12
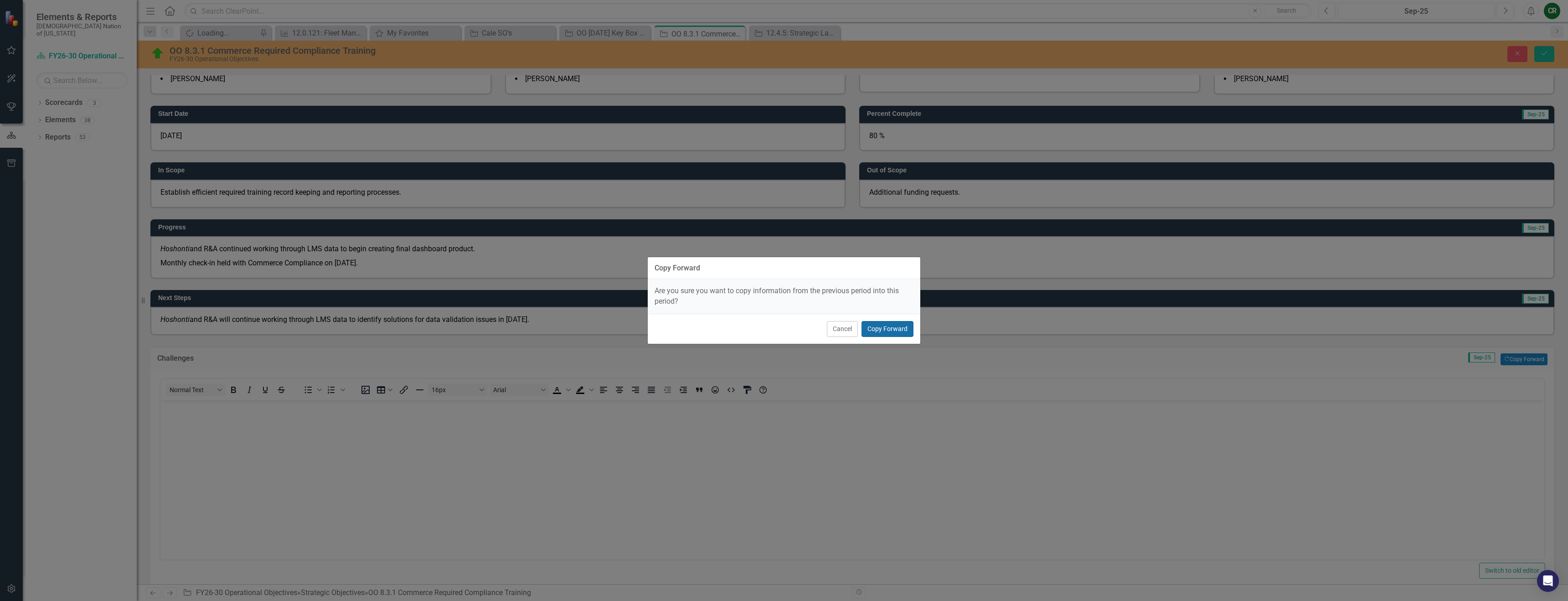
drag, startPoint x: 899, startPoint y: 327, endPoint x: 752, endPoint y: 382, distance: 157.0
click at [899, 327] on button "Copy Forward" at bounding box center [887, 329] width 52 height 16
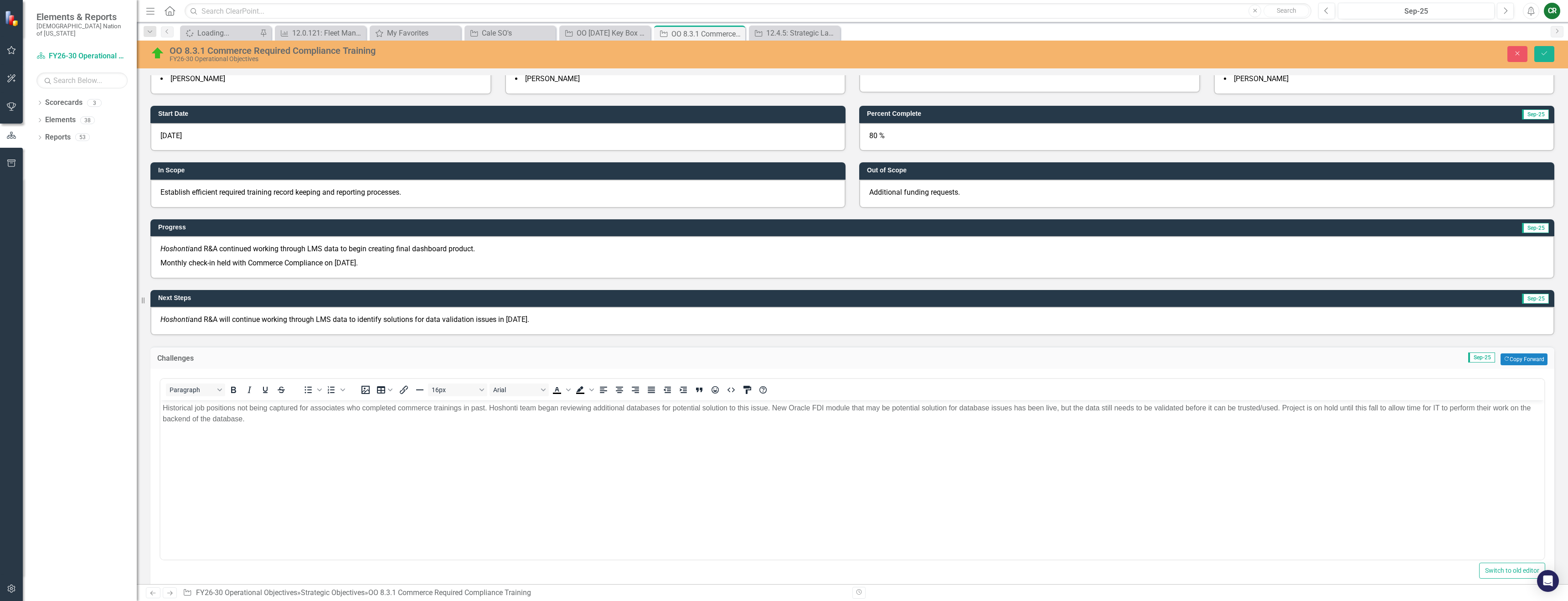
click at [343, 428] on body "Historical job positions not being captured for associates who completed commer…" at bounding box center [852, 469] width 1384 height 137
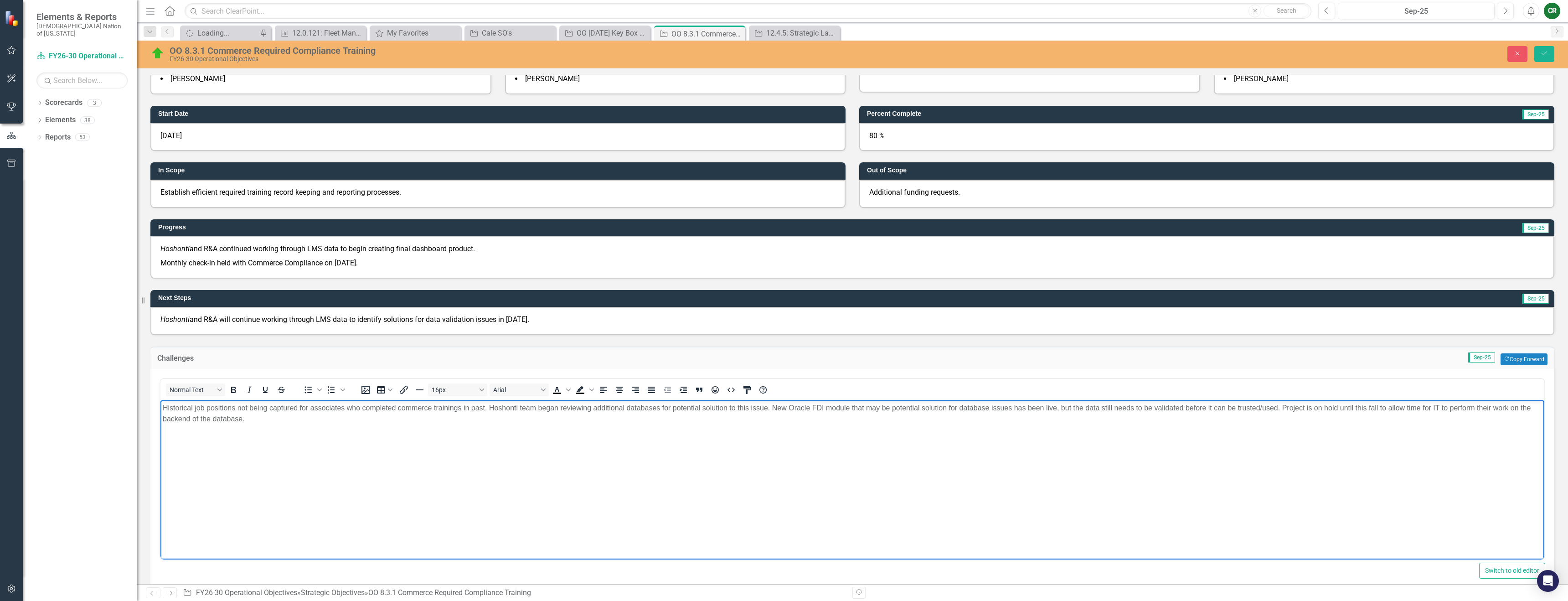
scroll to position [144, 0]
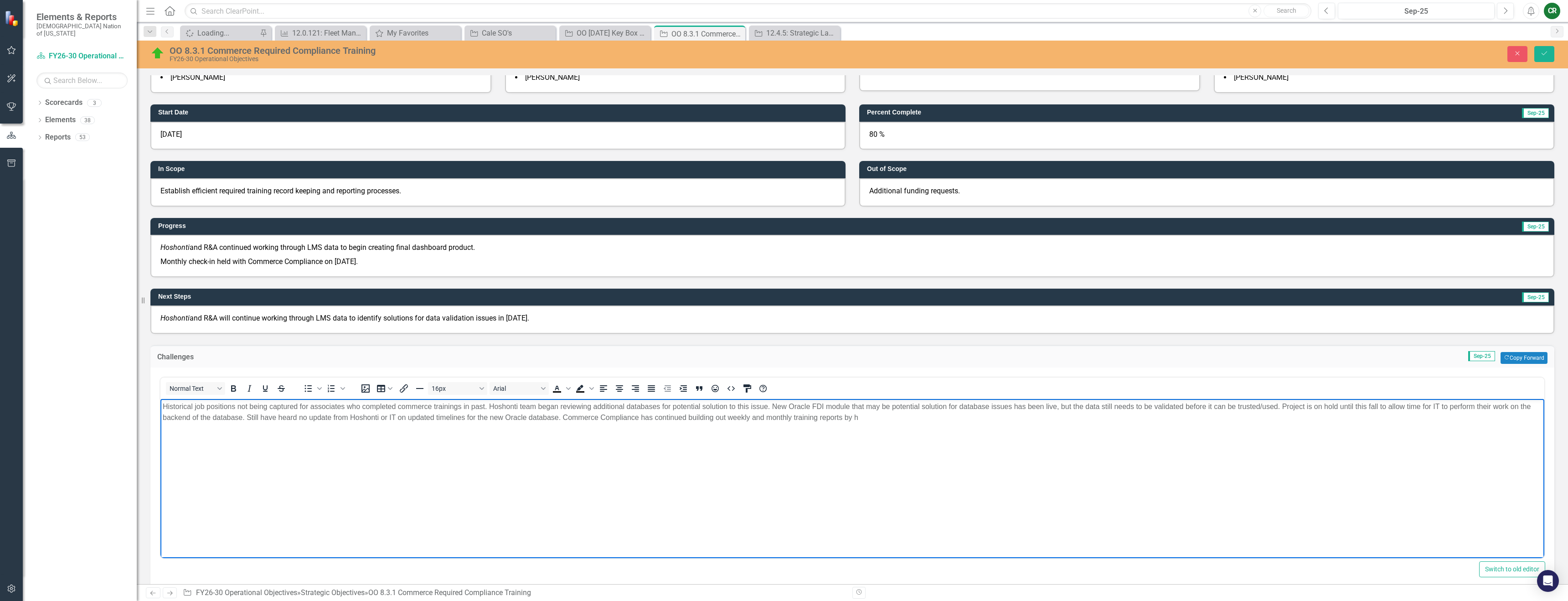
drag, startPoint x: 689, startPoint y: 417, endPoint x: 768, endPoint y: 409, distance: 79.4
click at [691, 417] on p "Historical job positions not being captured for associates who completed commer…" at bounding box center [852, 412] width 1379 height 22
drag, startPoint x: 1049, startPoint y: 452, endPoint x: 961, endPoint y: 436, distance: 89.4
click at [1044, 450] on body "Historical job positions not being captured for associates who completed commer…" at bounding box center [852, 468] width 1384 height 137
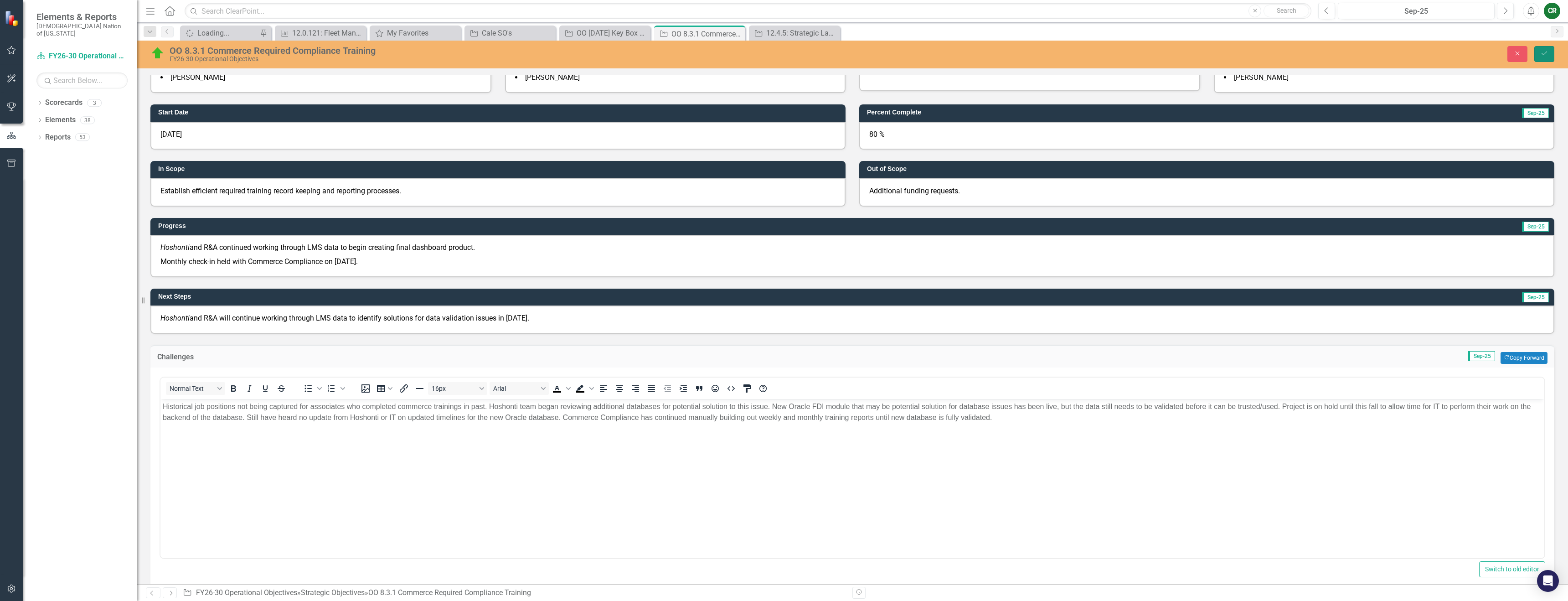
click at [1545, 58] on button "Save" at bounding box center [1545, 54] width 20 height 16
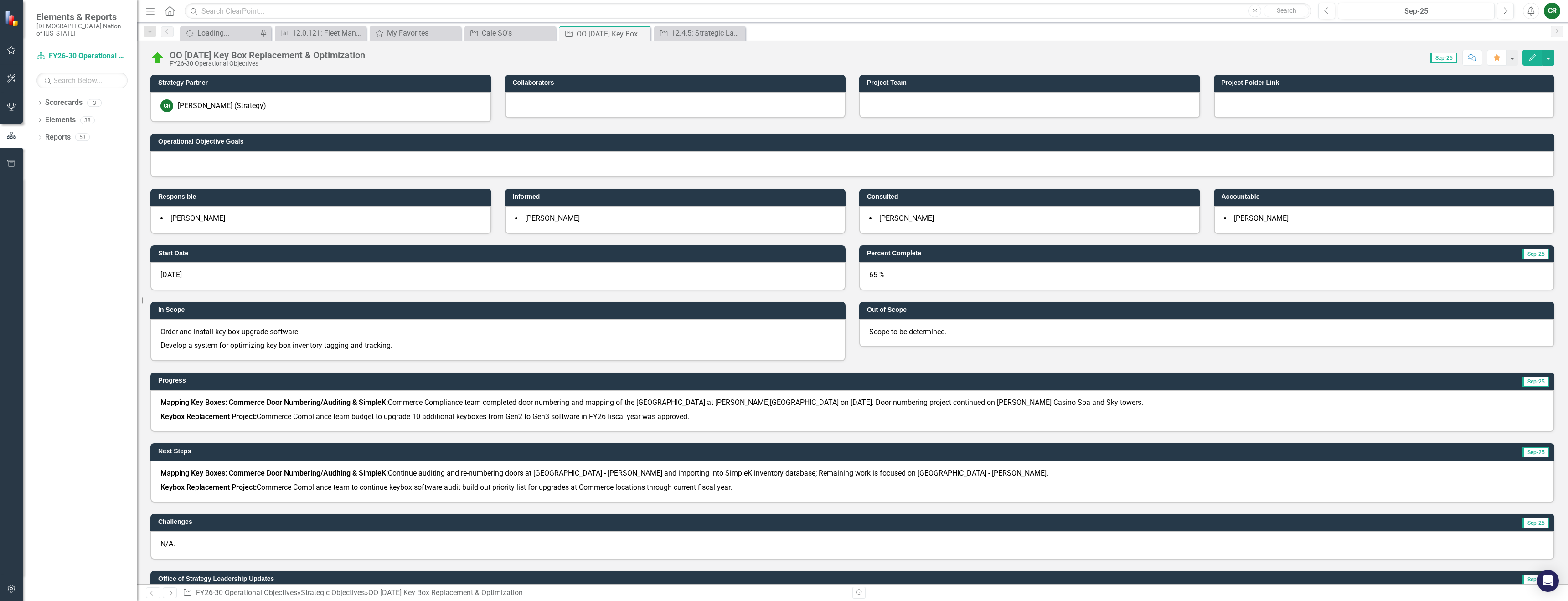
scroll to position [345, 0]
